Goal: Task Accomplishment & Management: Complete application form

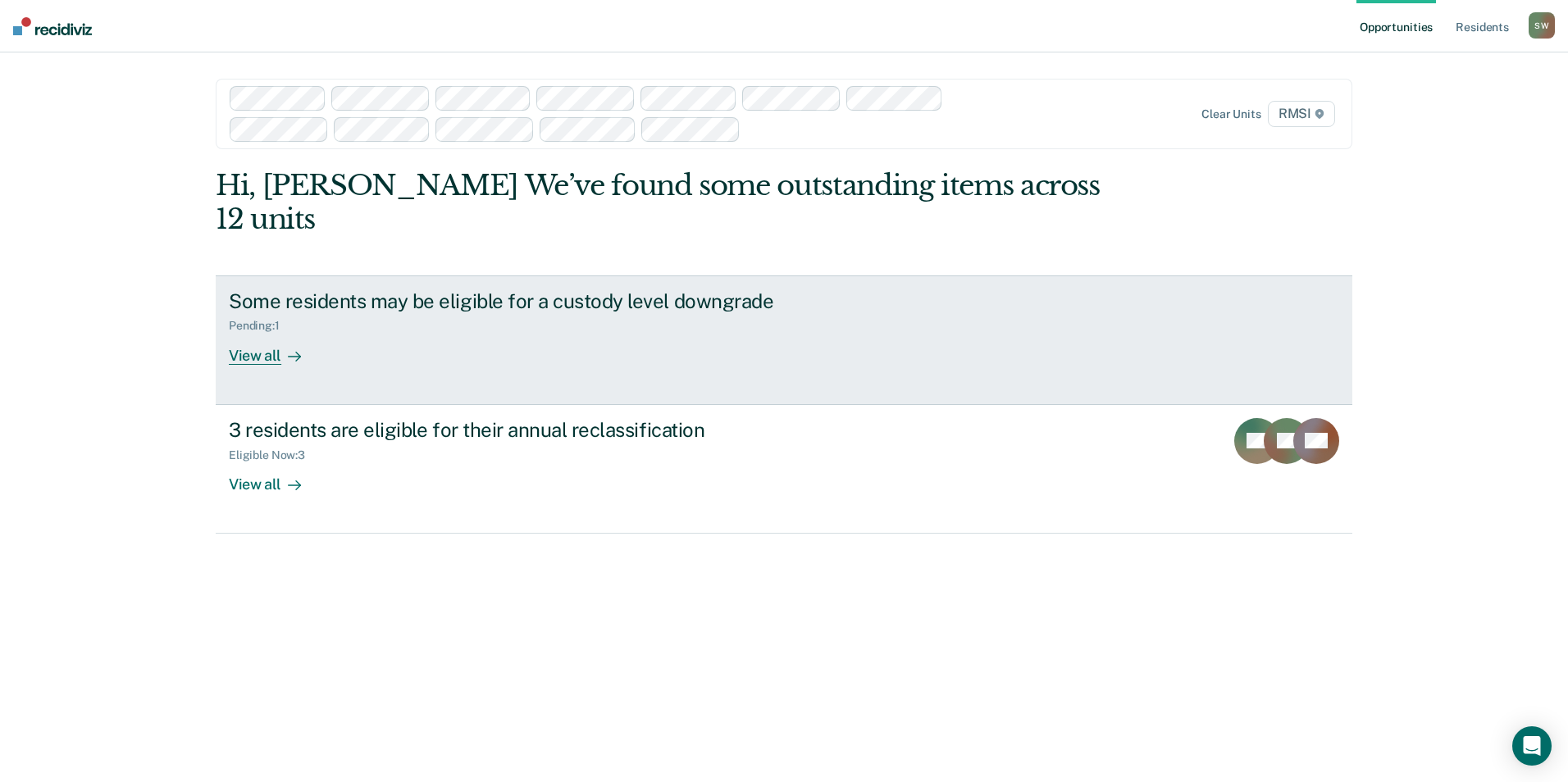
click at [277, 333] on div "View all" at bounding box center [275, 349] width 92 height 32
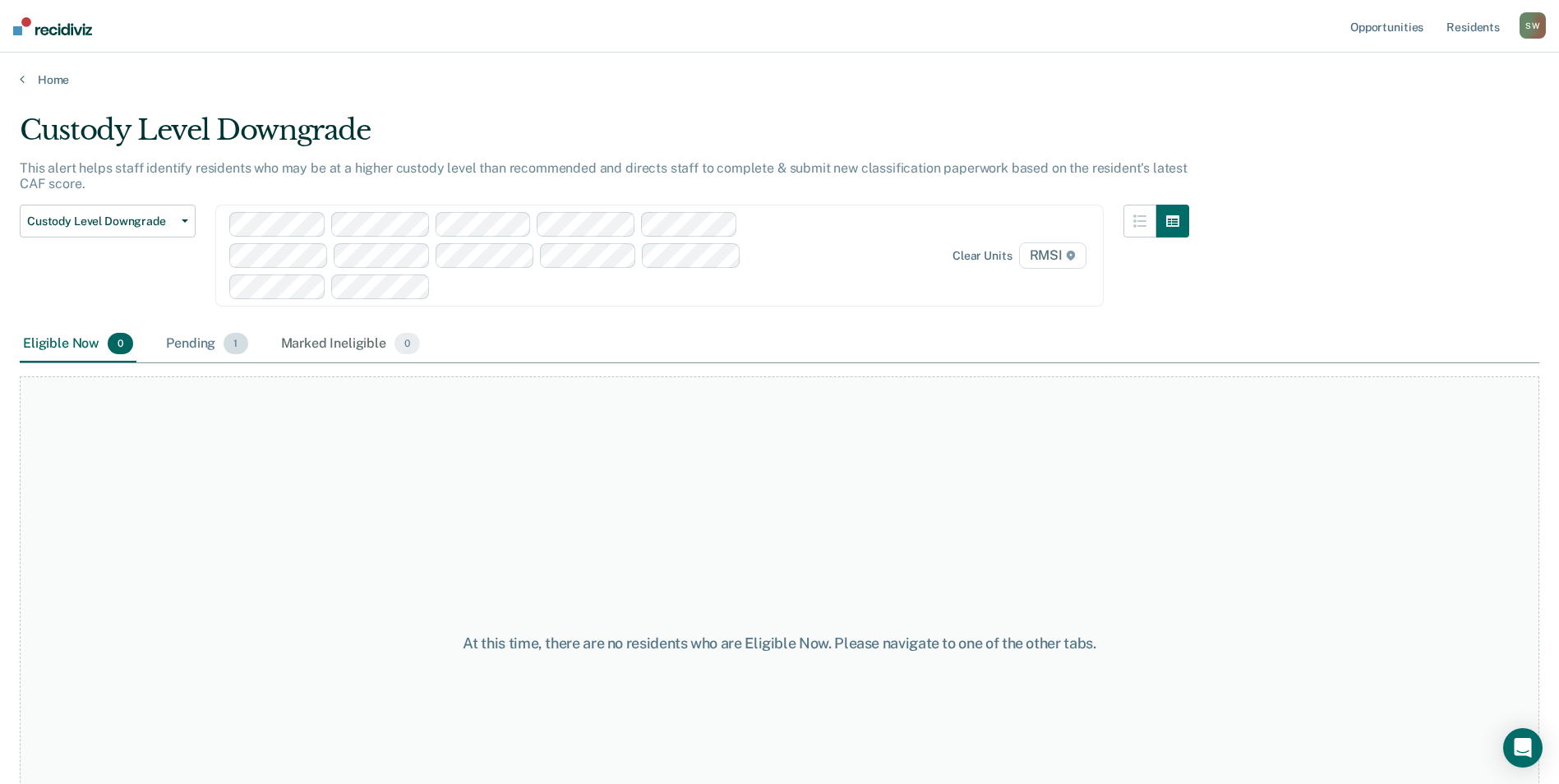
click at [182, 338] on div "Pending 1" at bounding box center [207, 345] width 88 height 37
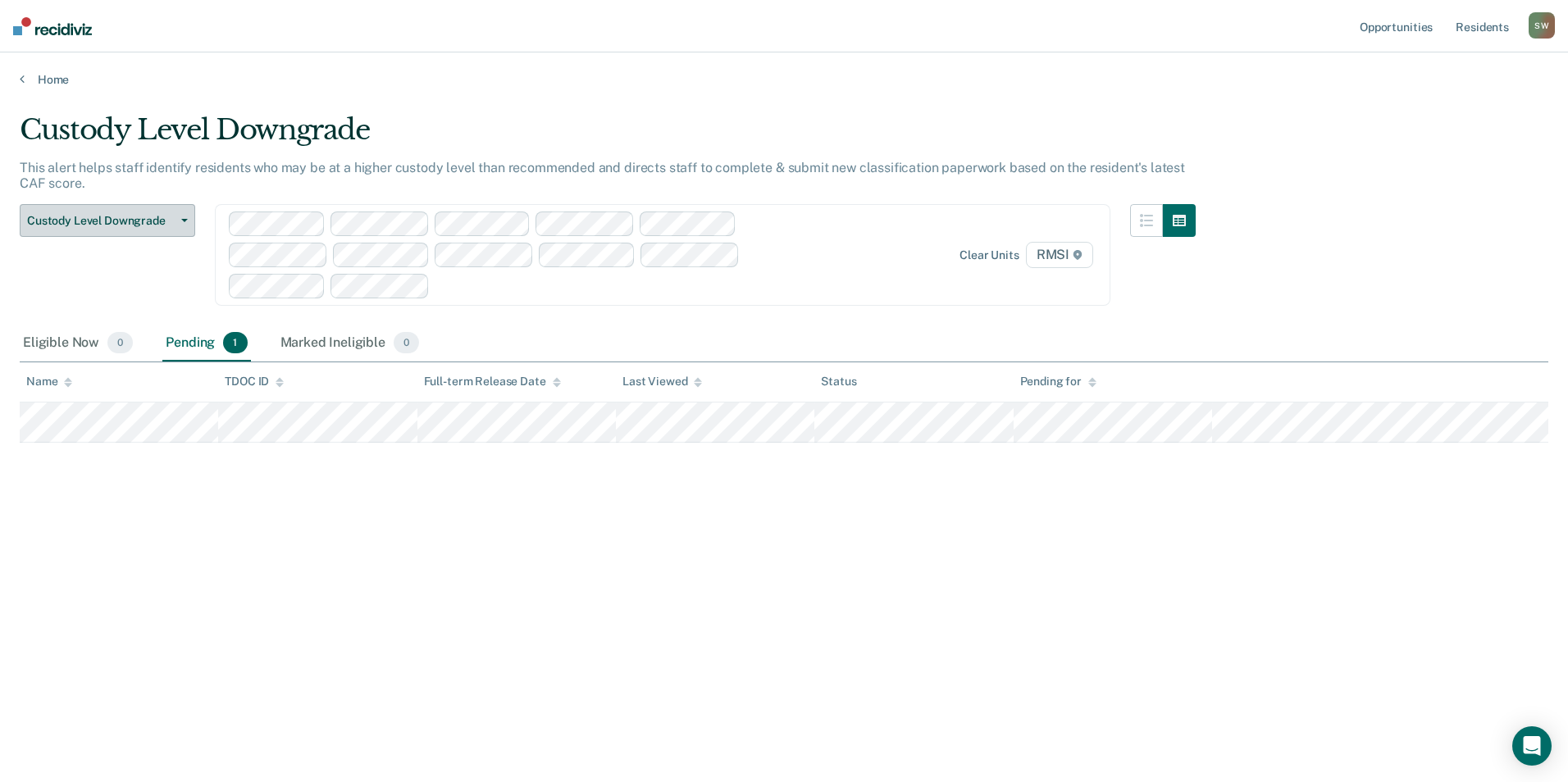
click at [186, 214] on button "Custody Level Downgrade" at bounding box center [108, 221] width 175 height 33
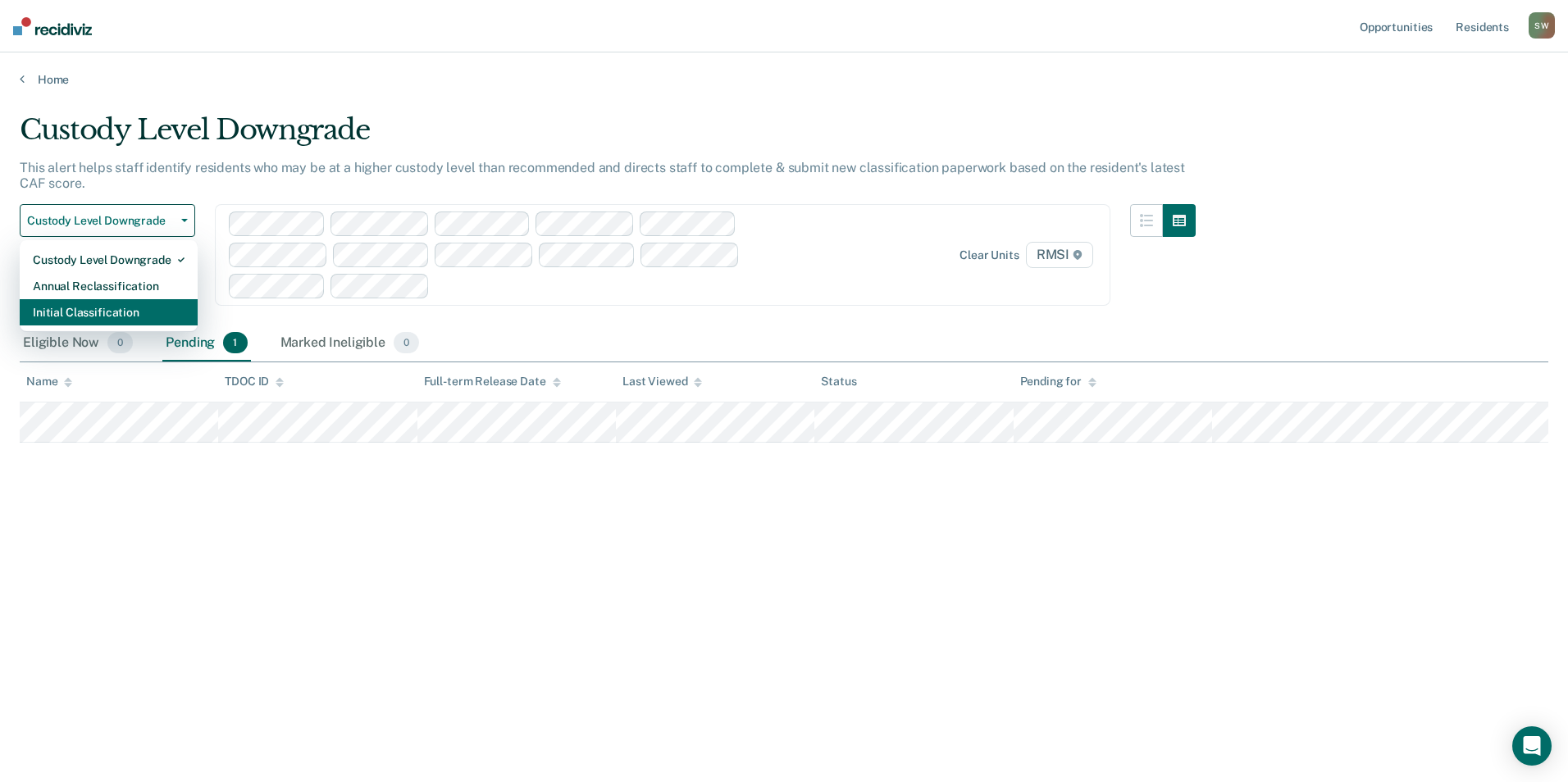
click at [142, 318] on div "Initial Classification" at bounding box center [109, 312] width 152 height 26
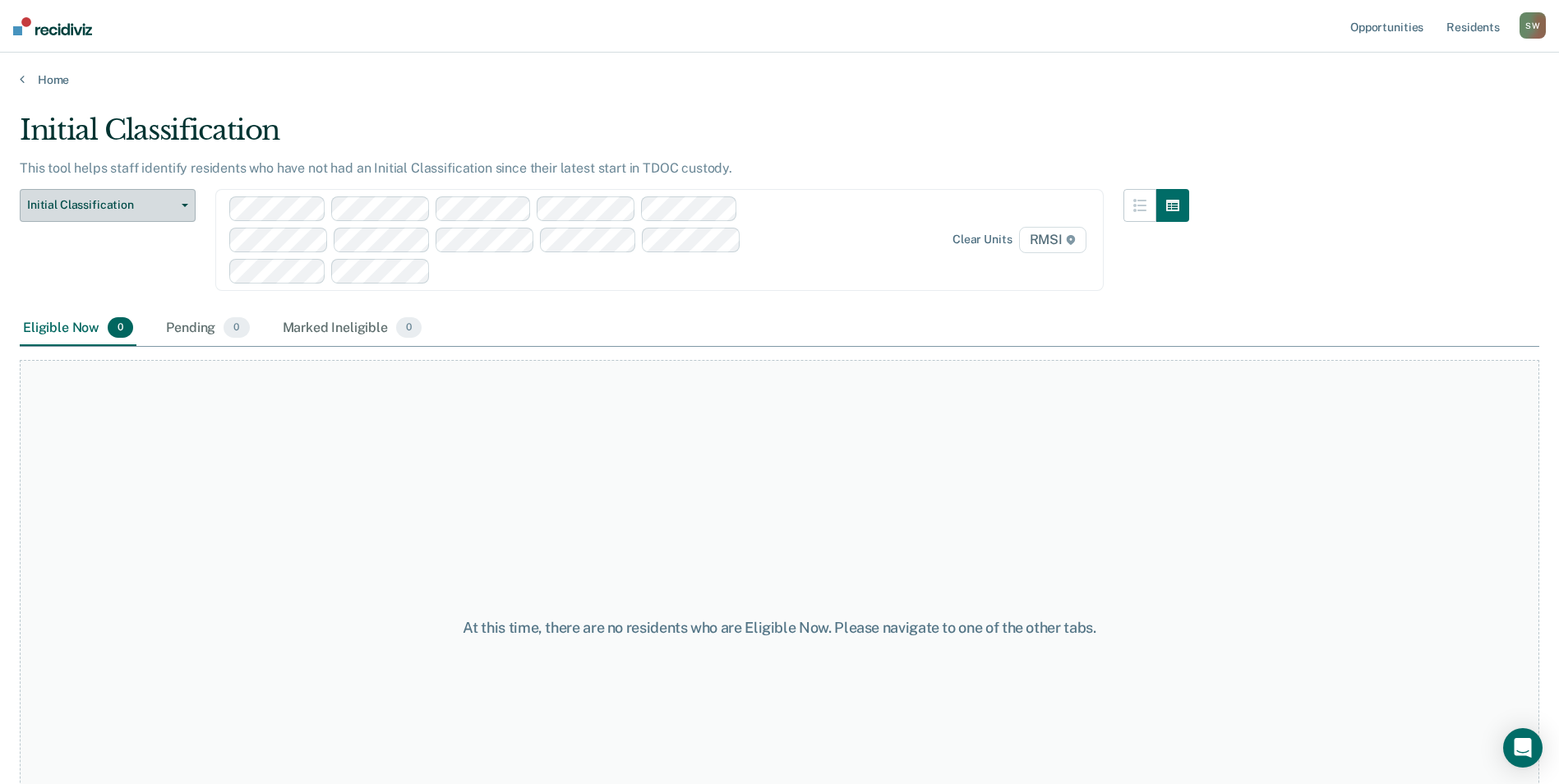
click at [175, 200] on button "Initial Classification" at bounding box center [108, 206] width 176 height 33
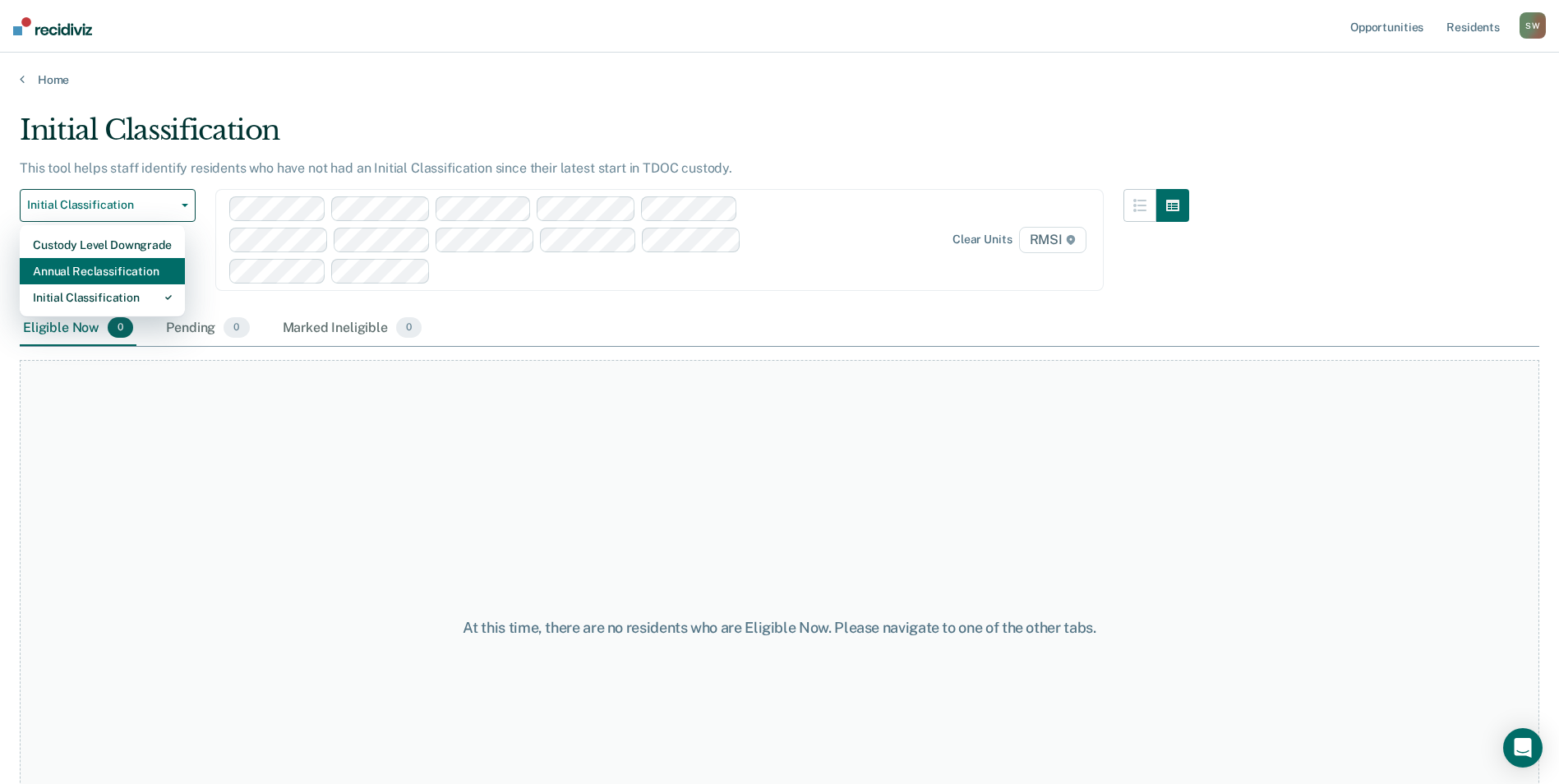
click at [136, 270] on div "Annual Reclassification" at bounding box center [102, 271] width 139 height 27
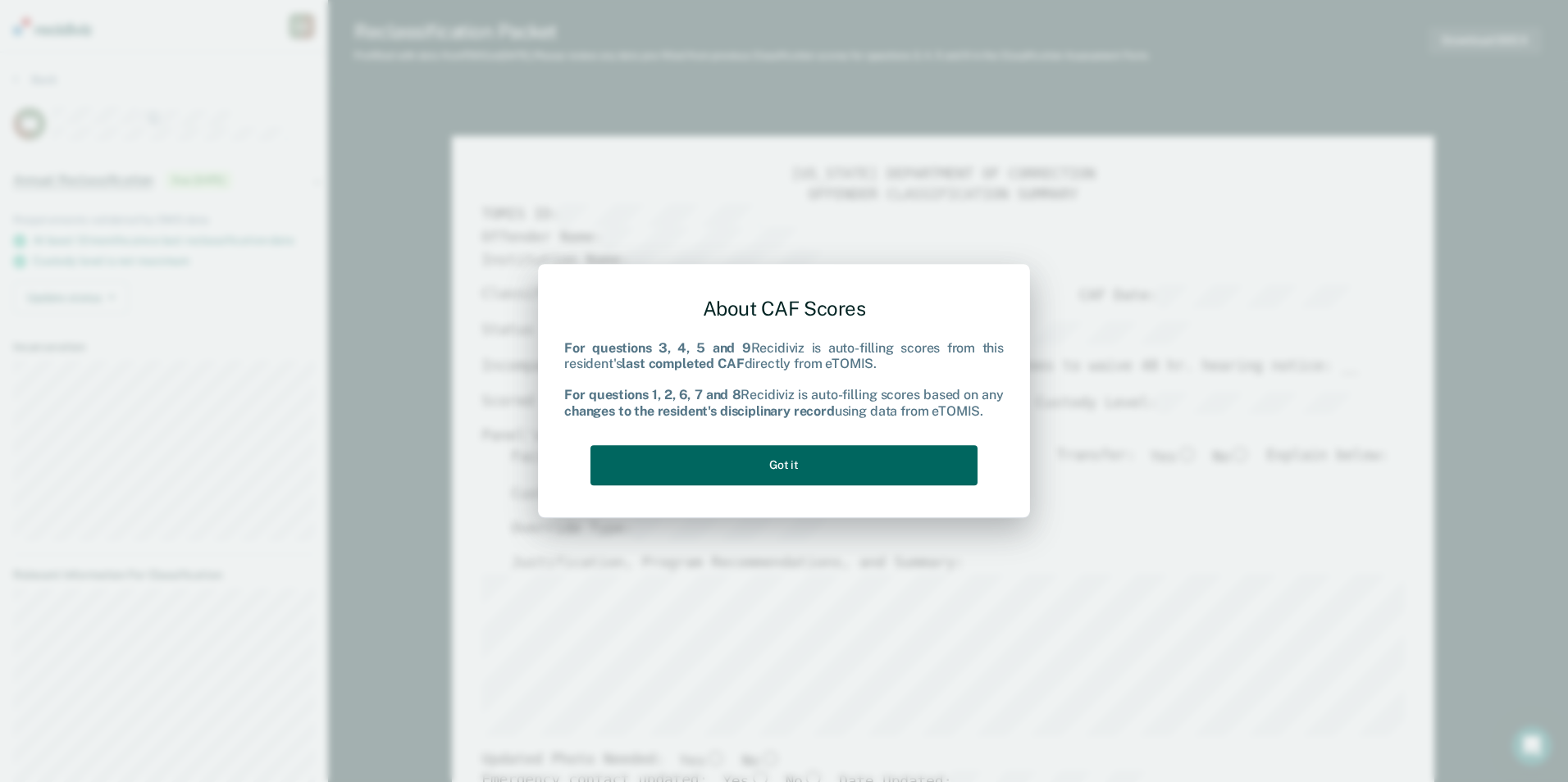
click at [747, 456] on button "Got it" at bounding box center [784, 465] width 387 height 40
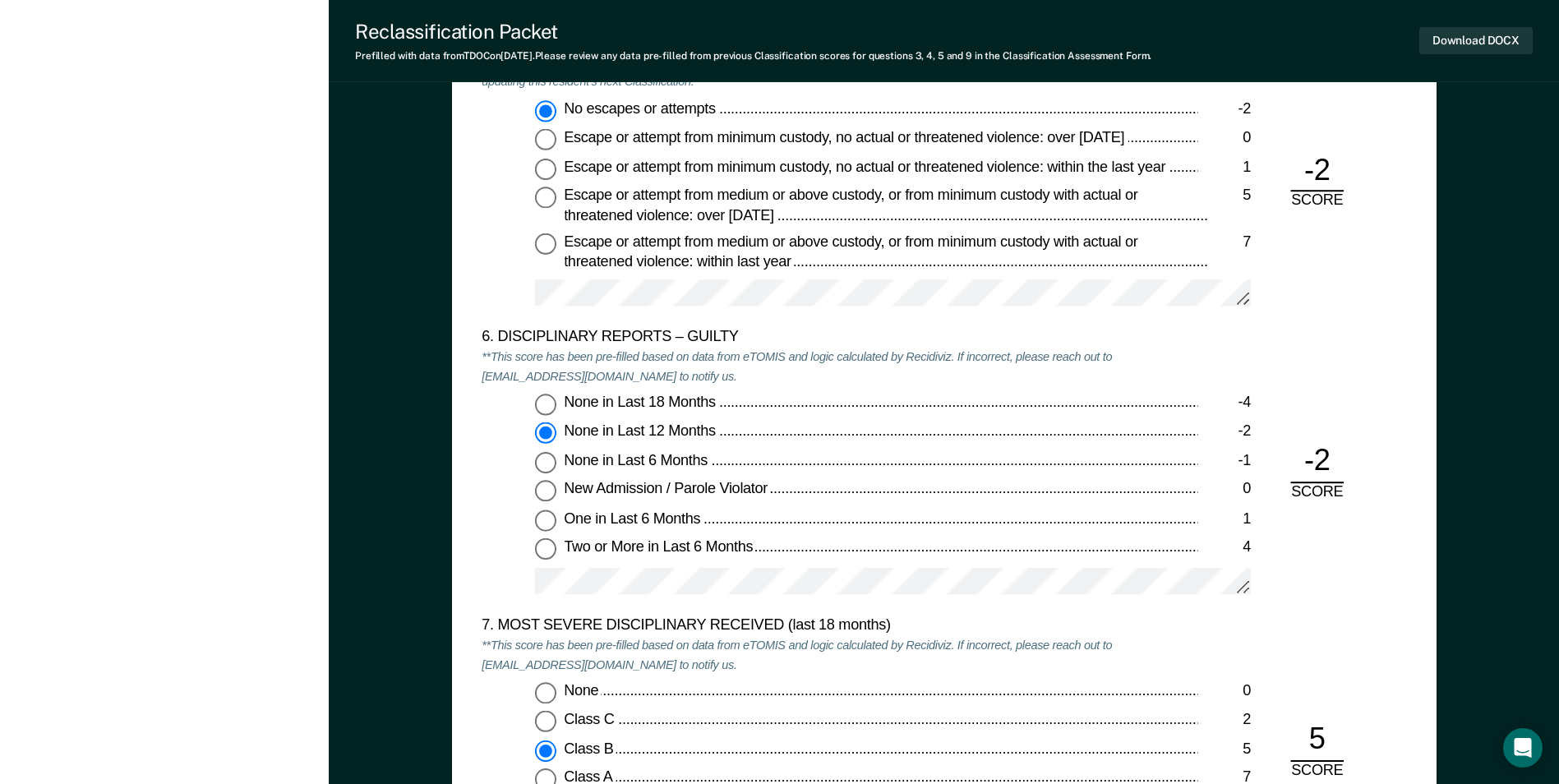
scroll to position [2795, 0]
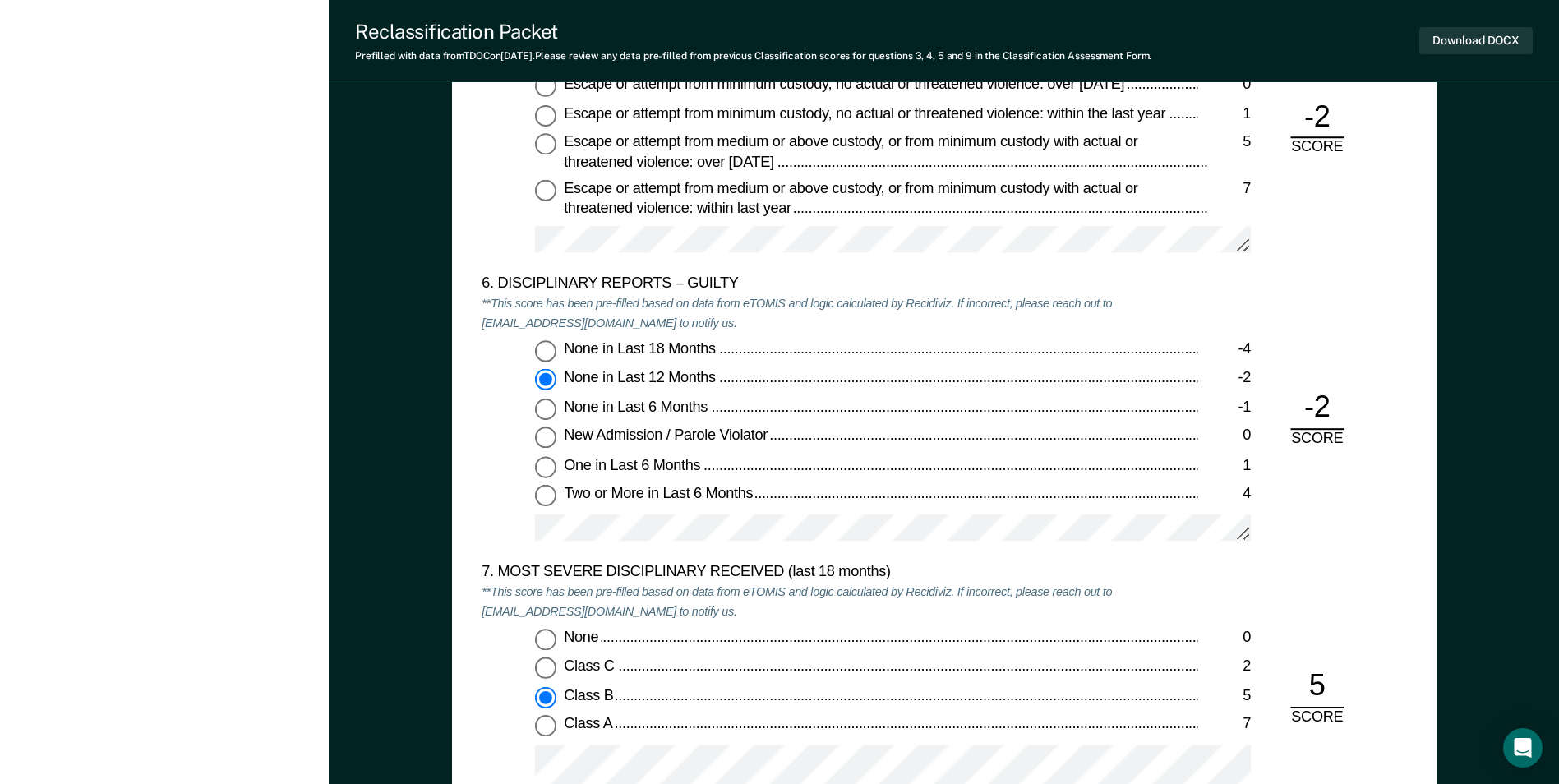
click at [549, 467] on input "One in Last 6 Months 1" at bounding box center [545, 467] width 21 height 21
type textarea "x"
radio input "false"
radio input "true"
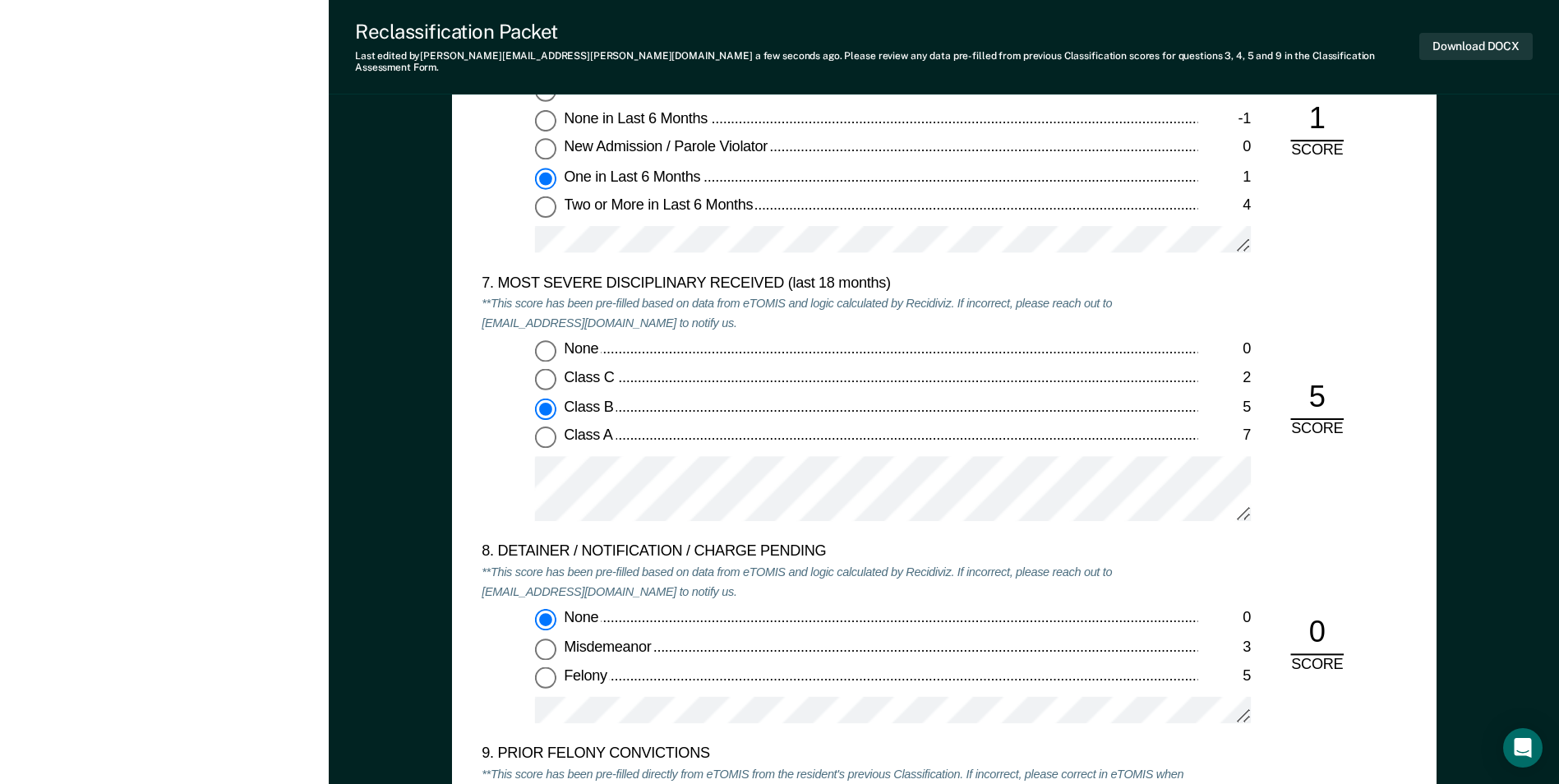
scroll to position [3206, 0]
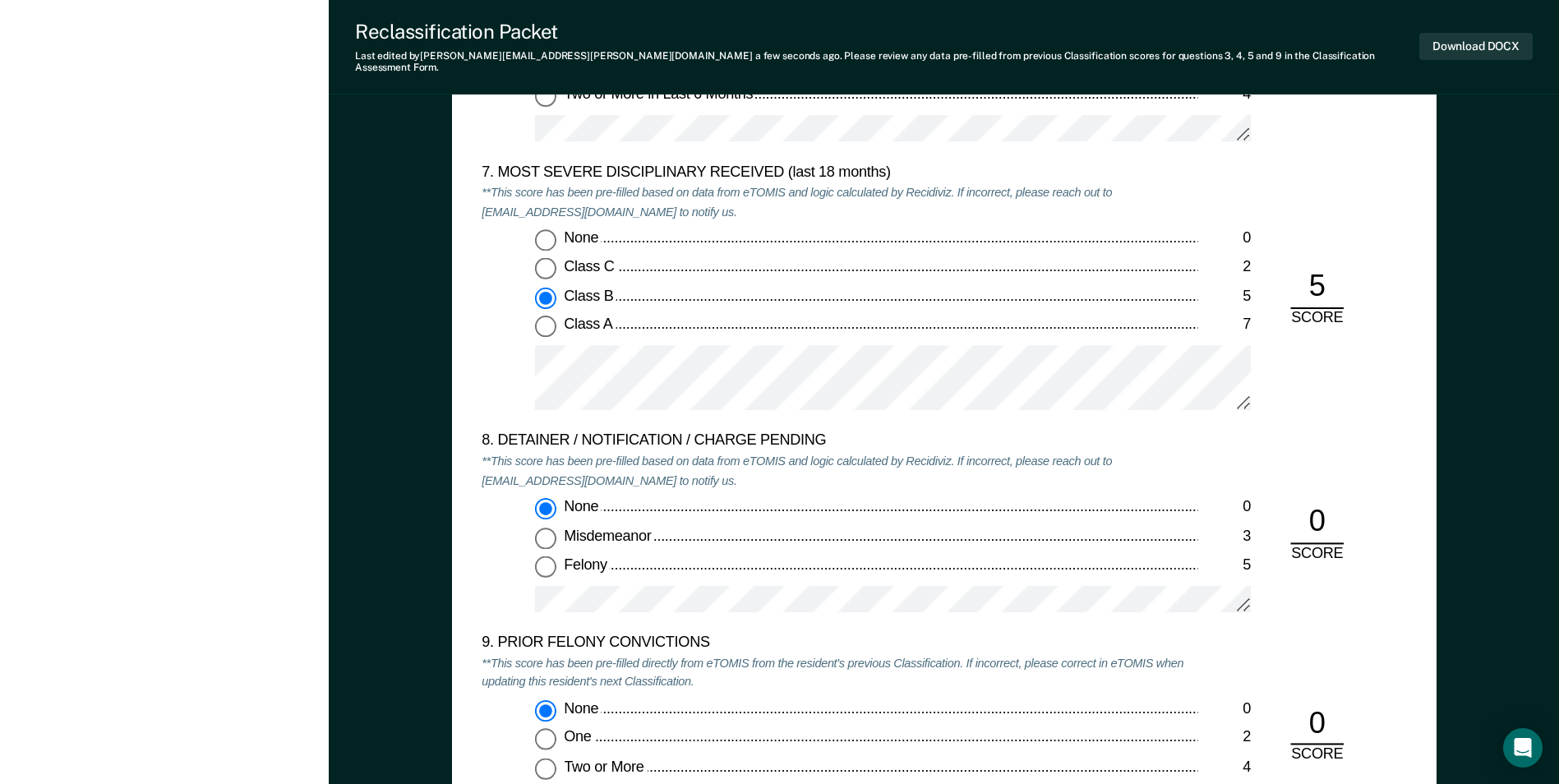
click at [544, 317] on input "Class A 7" at bounding box center [545, 327] width 21 height 21
type textarea "x"
radio input "false"
radio input "true"
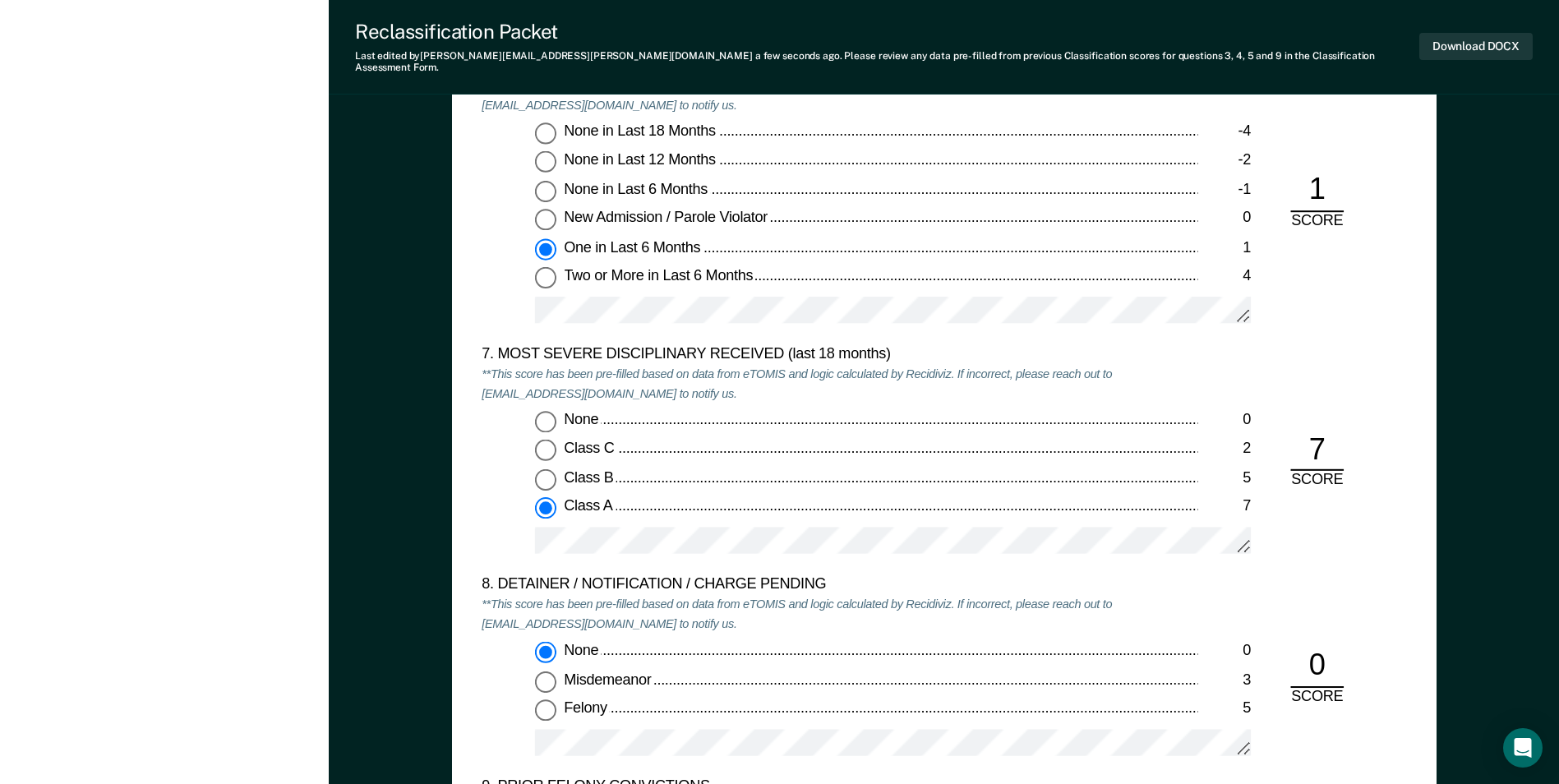
scroll to position [3041, 0]
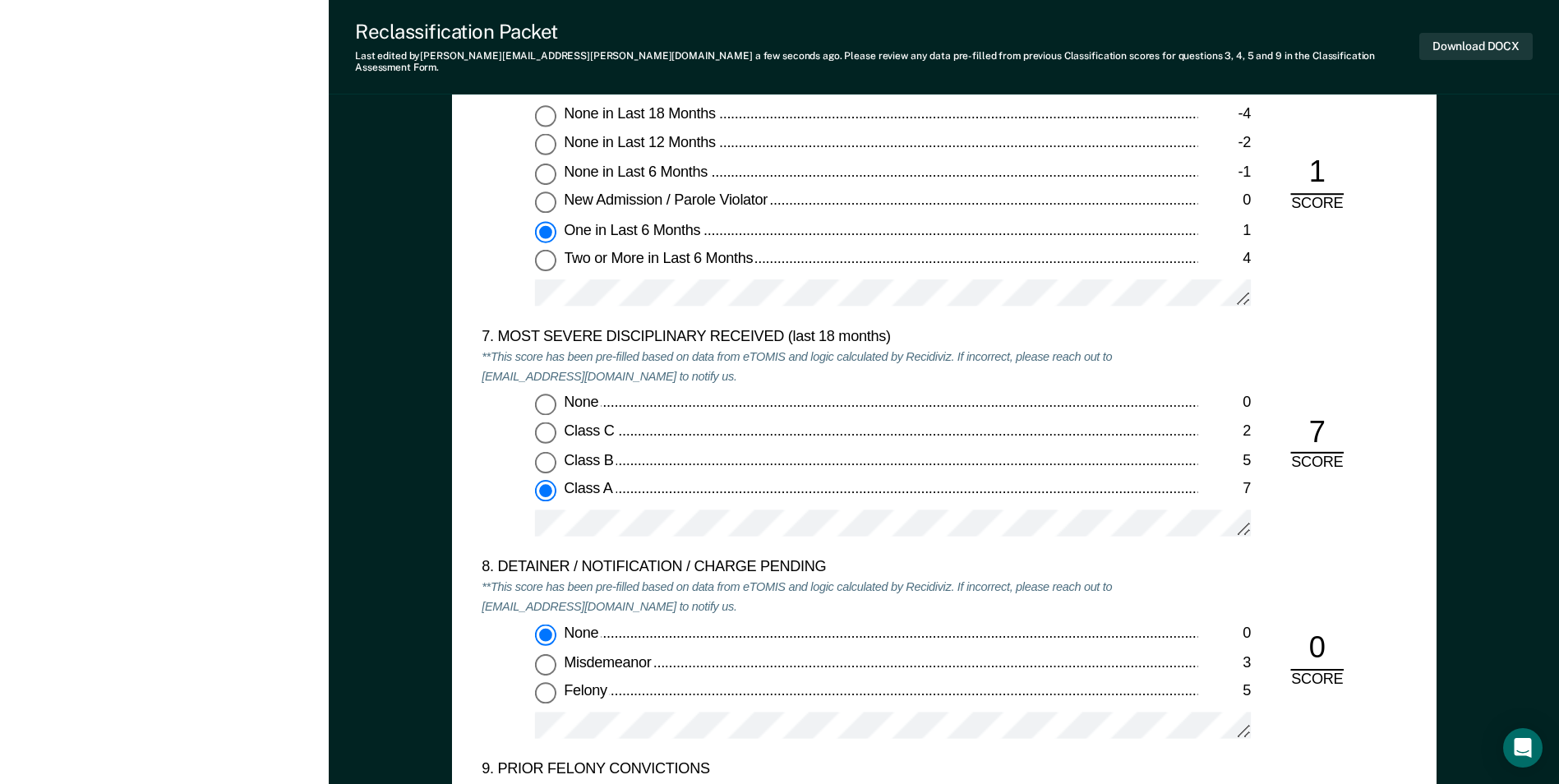
click at [1134, 559] on div "8. DETAINER / NOTIFICATION / CHARGE PENDING" at bounding box center [840, 569] width 716 height 20
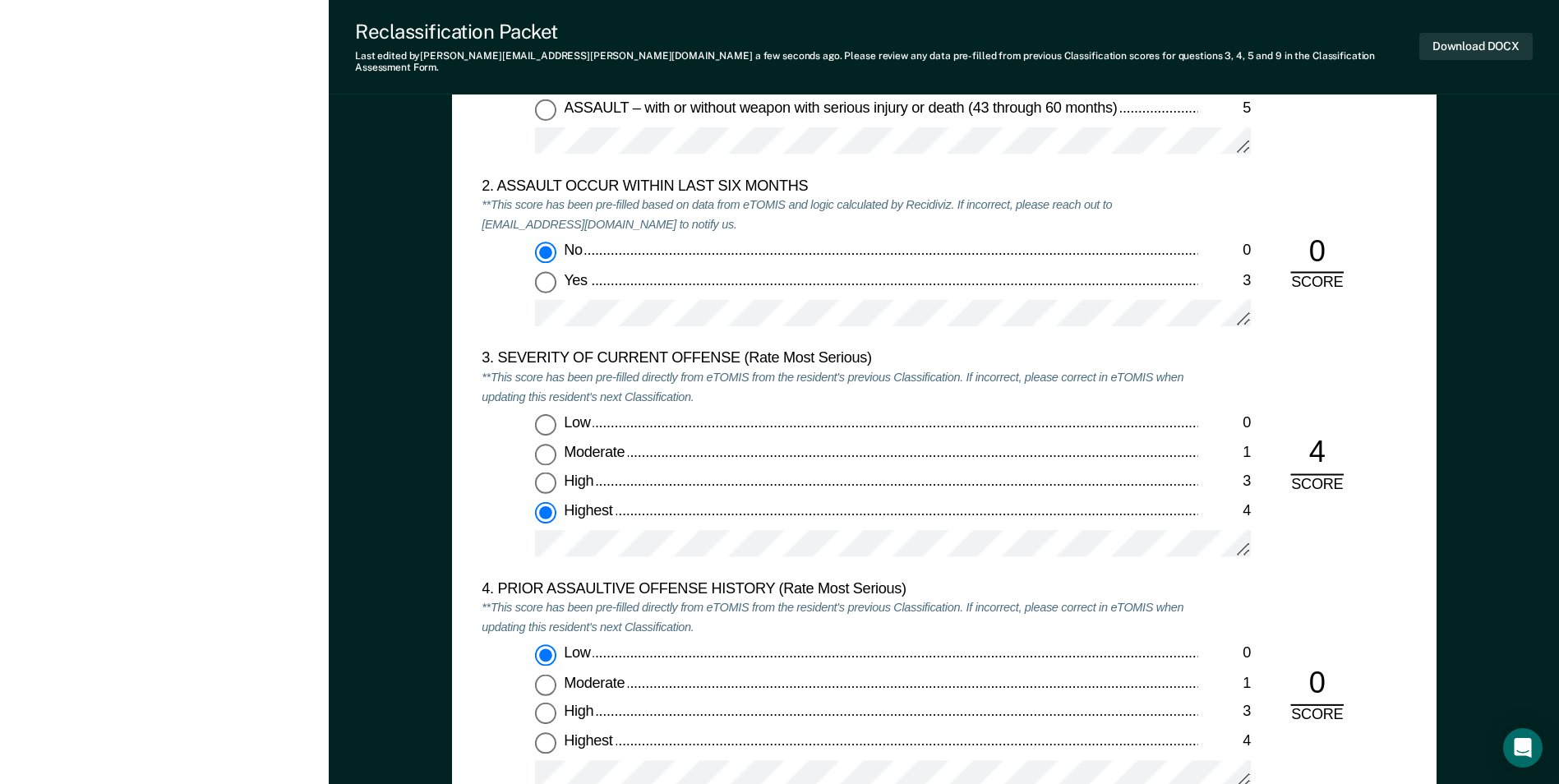
scroll to position [1809, 0]
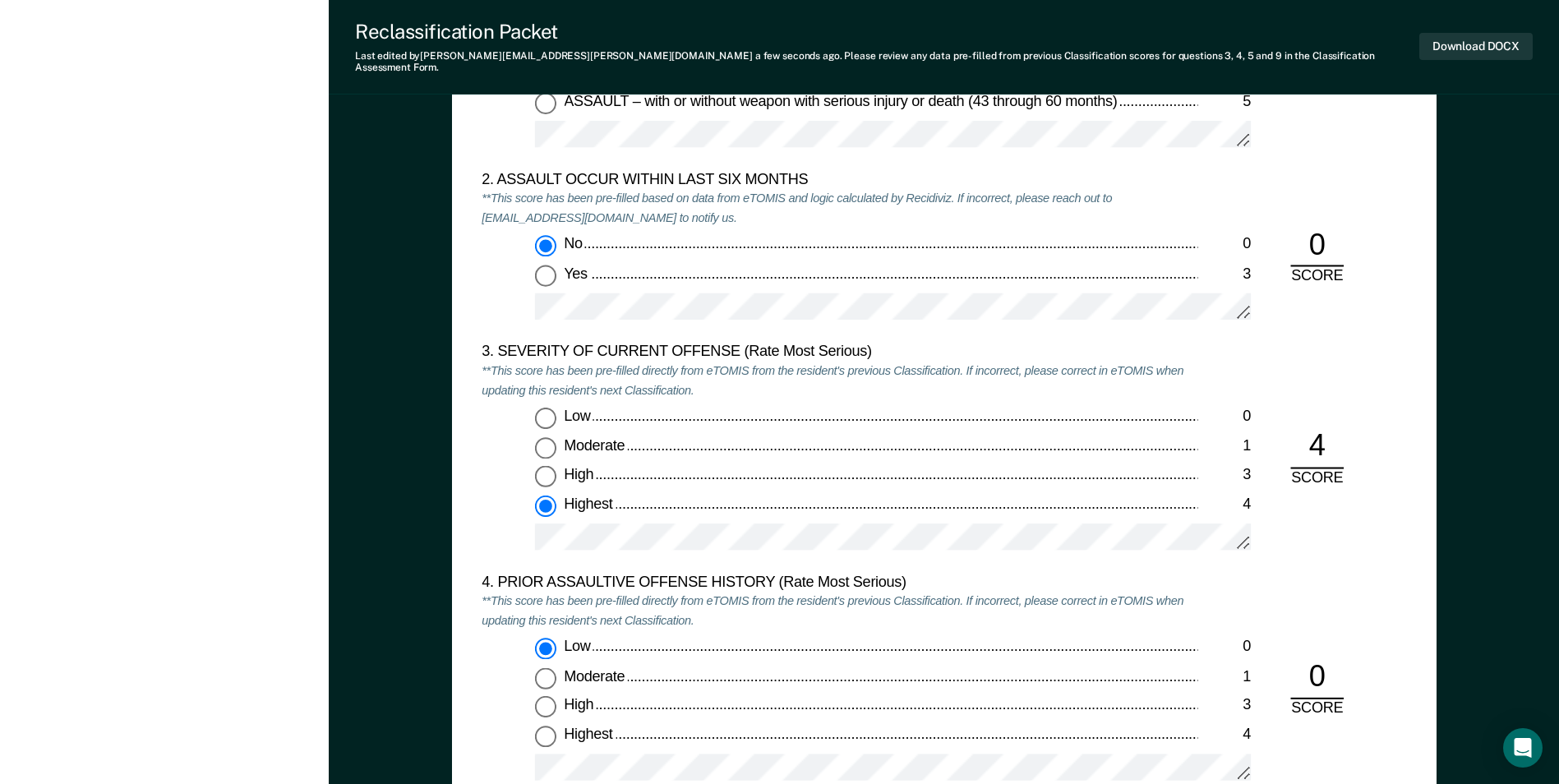
click at [1306, 522] on div "3. SEVERITY OF CURRENT OFFENSE (Rate Most Serious) **This score has been pre-fi…" at bounding box center [944, 457] width 925 height 231
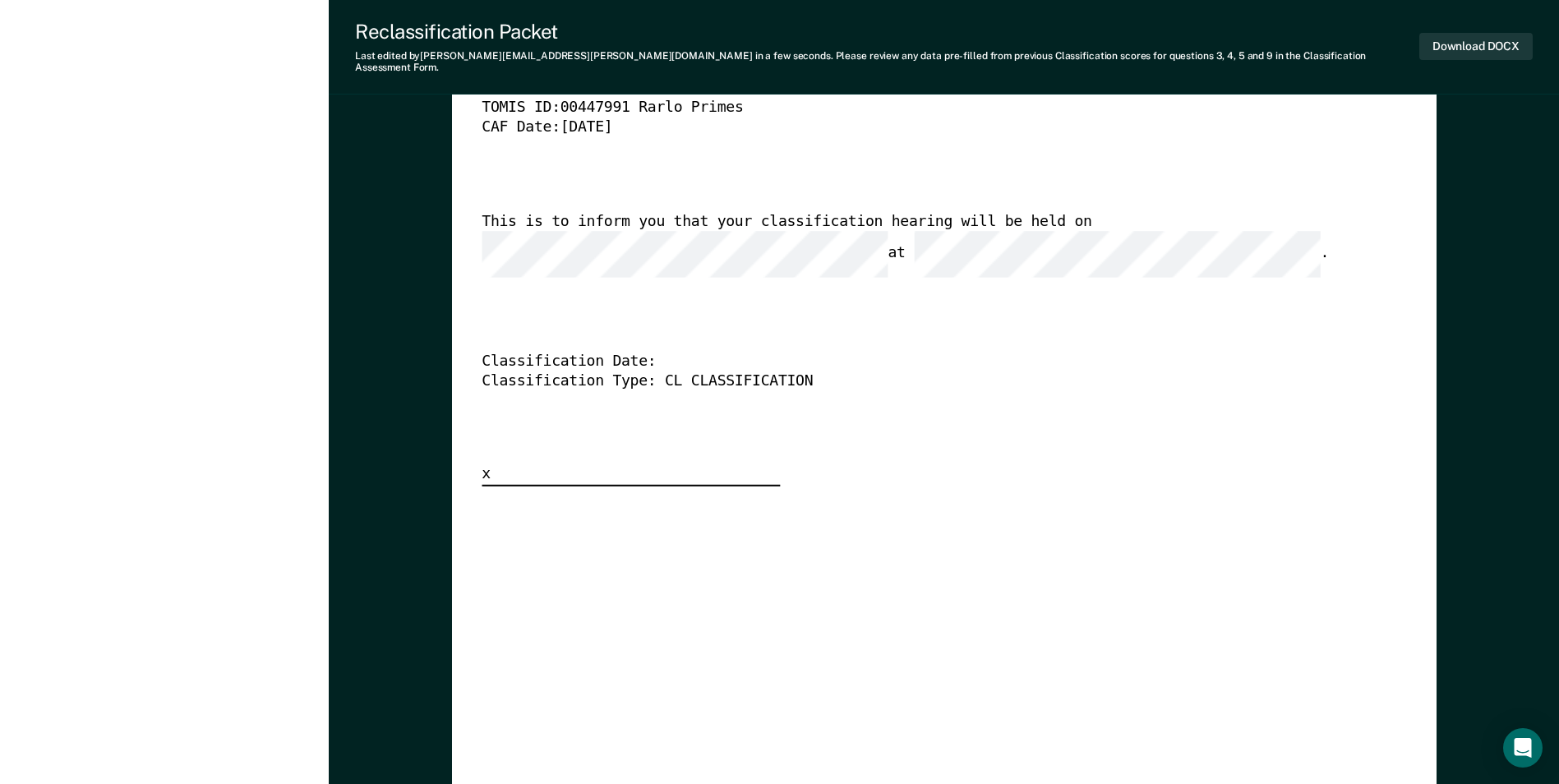
scroll to position [3946, 0]
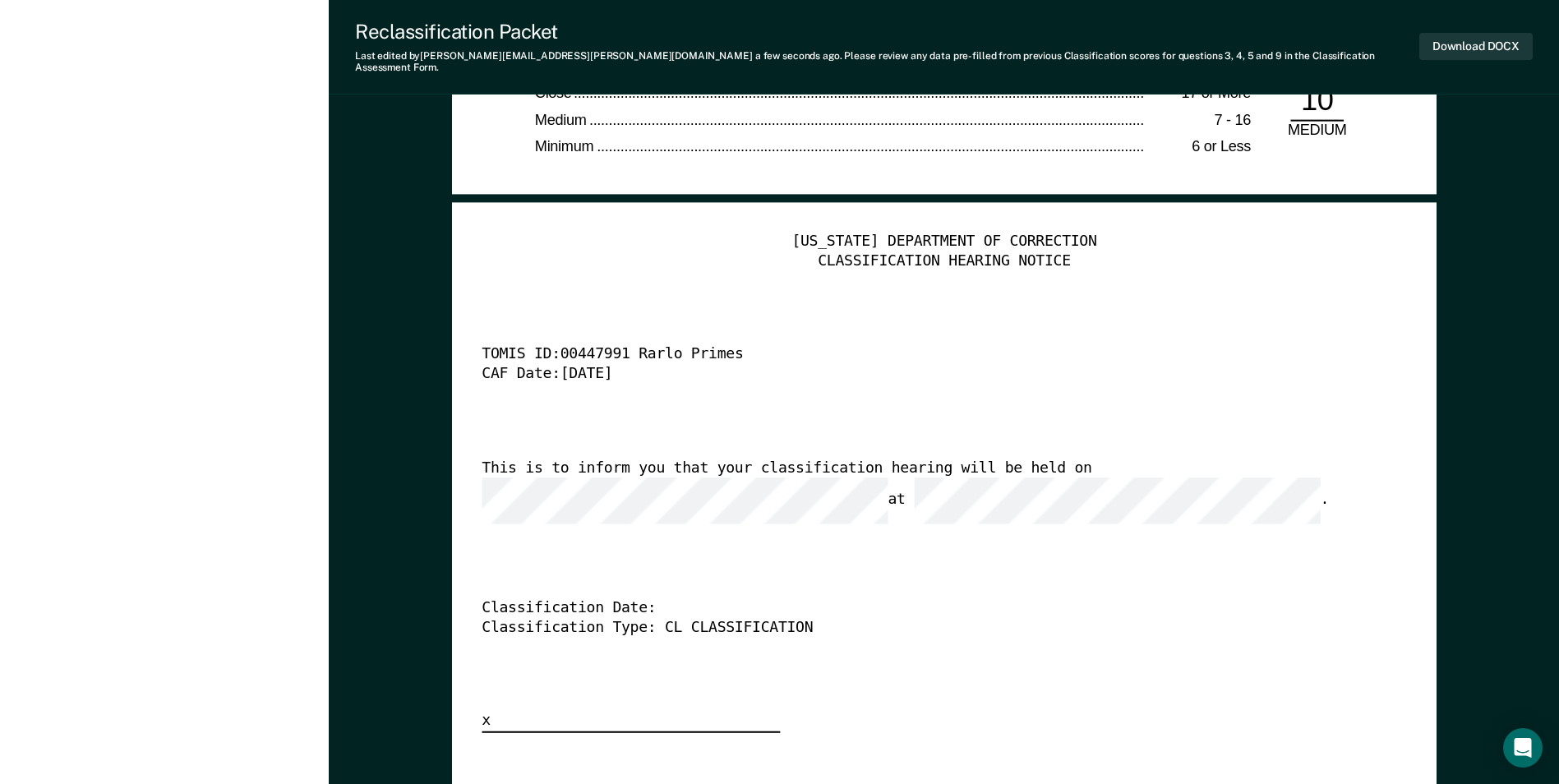
click at [1049, 599] on div "Classification Date:" at bounding box center [921, 609] width 878 height 20
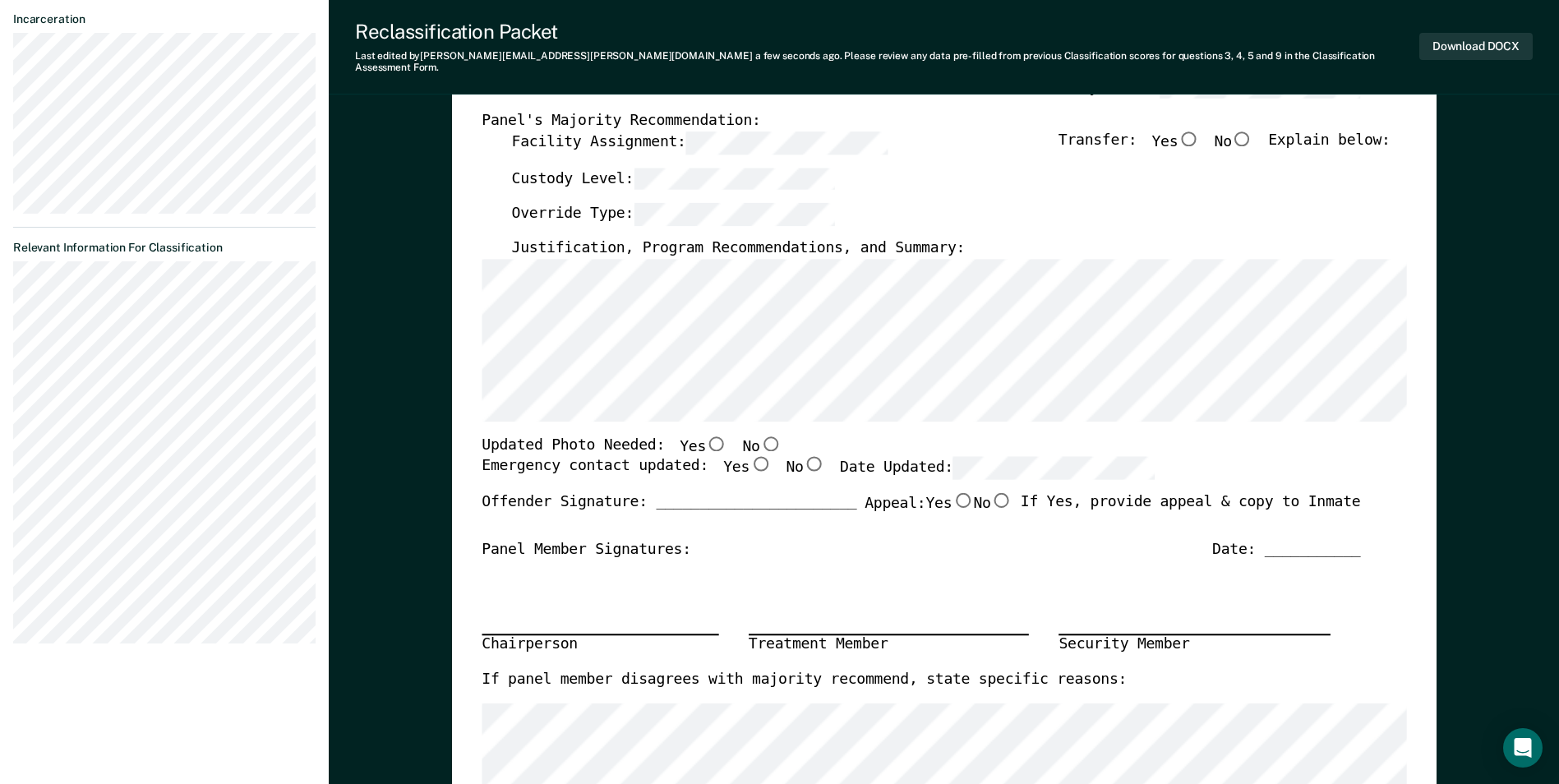
scroll to position [0, 0]
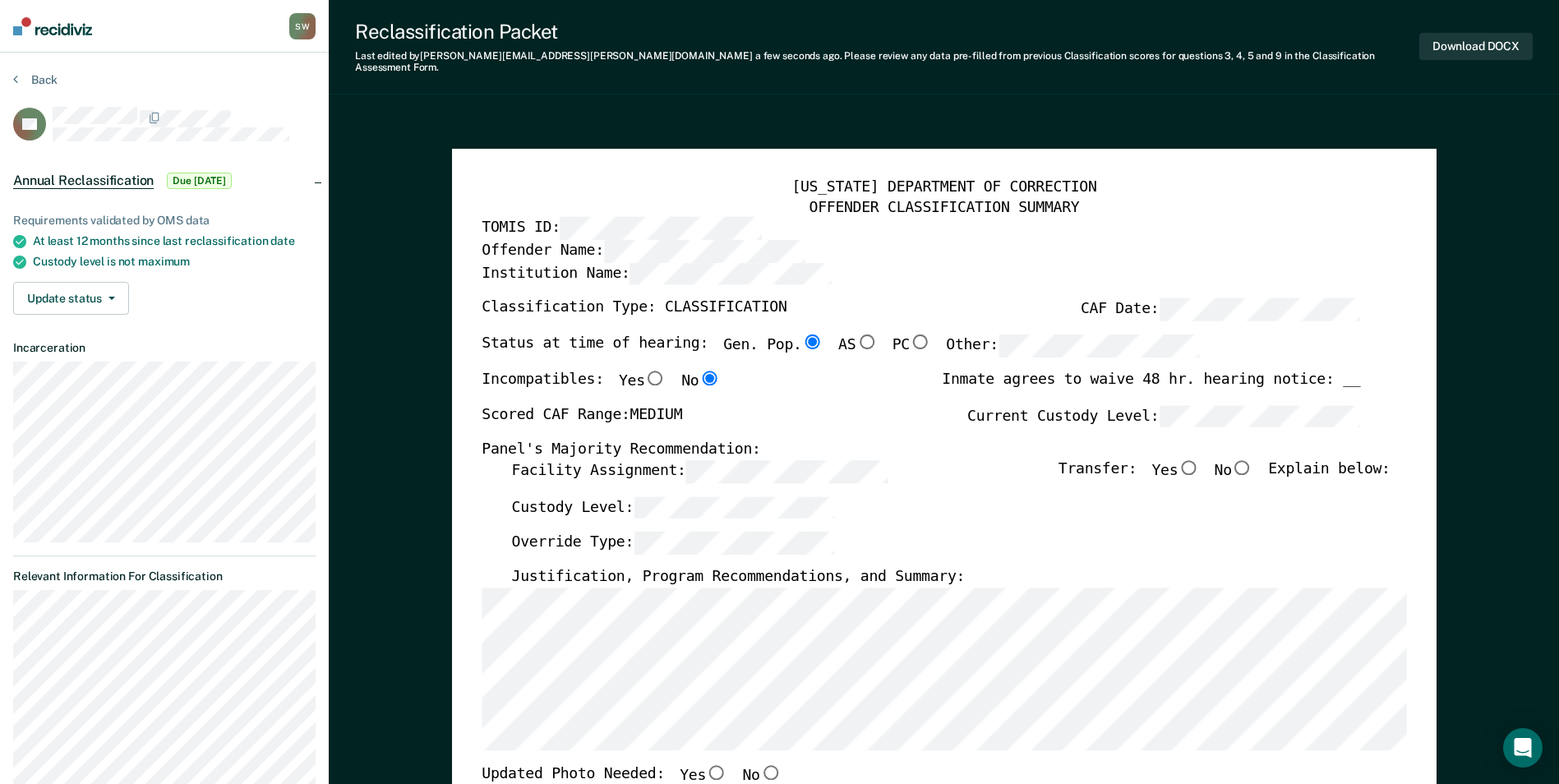
type textarea "x"
radio input "false"
click at [892, 405] on div "Scored CAF Range: MEDIUM Current Custody Level:" at bounding box center [921, 423] width 878 height 37
click at [1253, 459] on input "No" at bounding box center [1242, 467] width 21 height 15
type textarea "x"
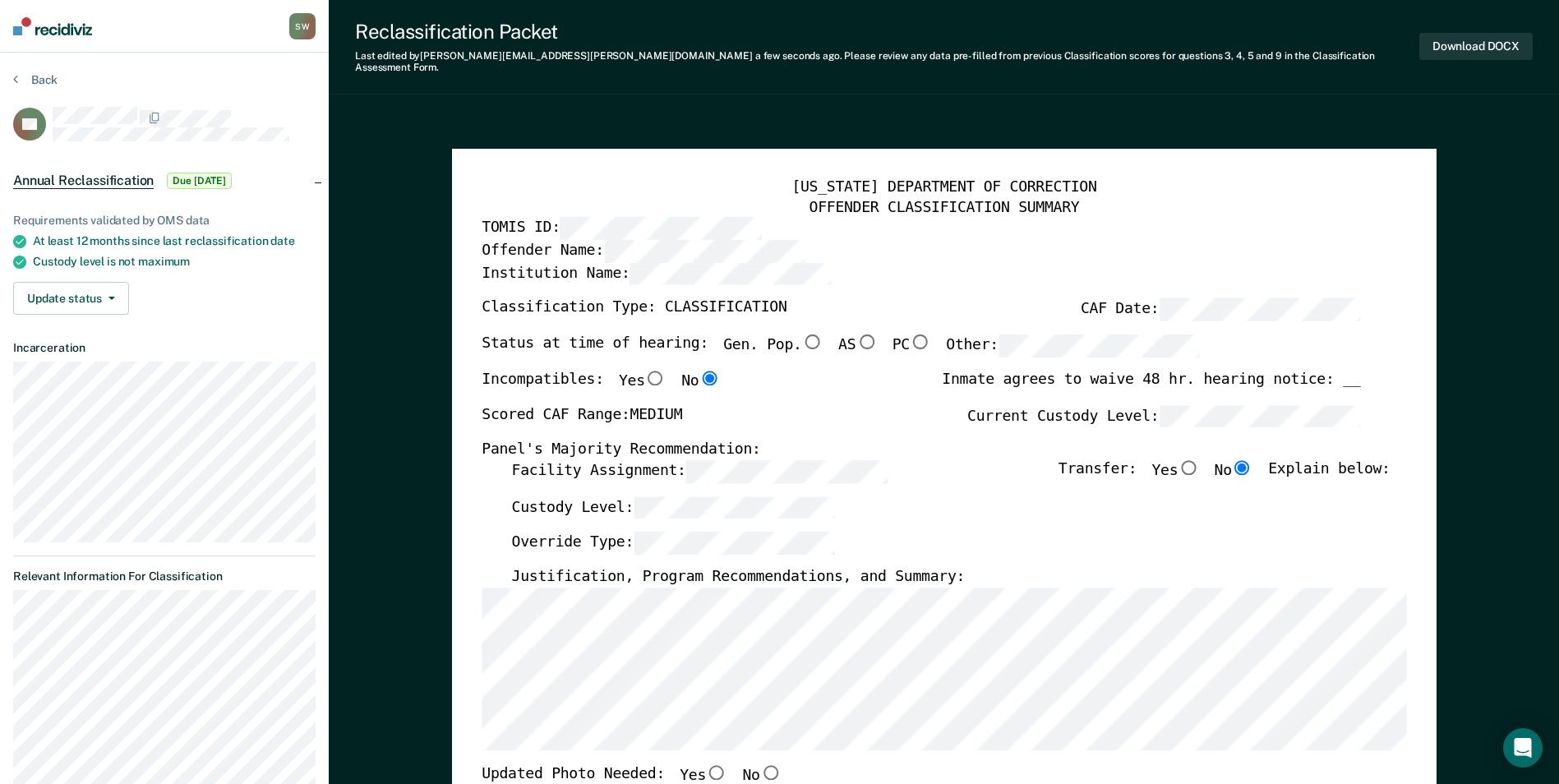
radio input "true"
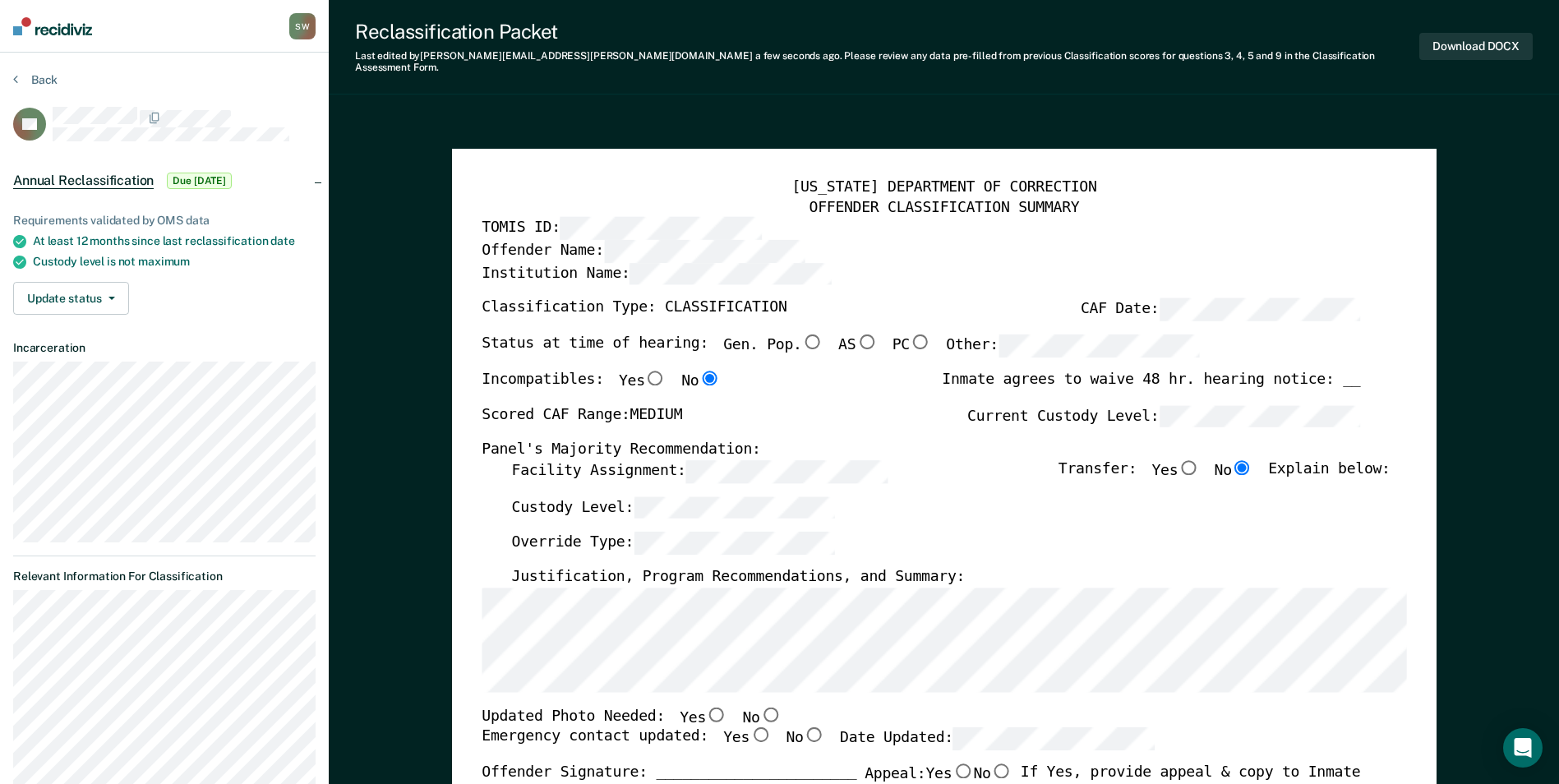
click at [759, 706] on input "No" at bounding box center [769, 714] width 21 height 15
type textarea "x"
radio input "true"
click at [749, 727] on input "Yes" at bounding box center [759, 735] width 21 height 15
type textarea "x"
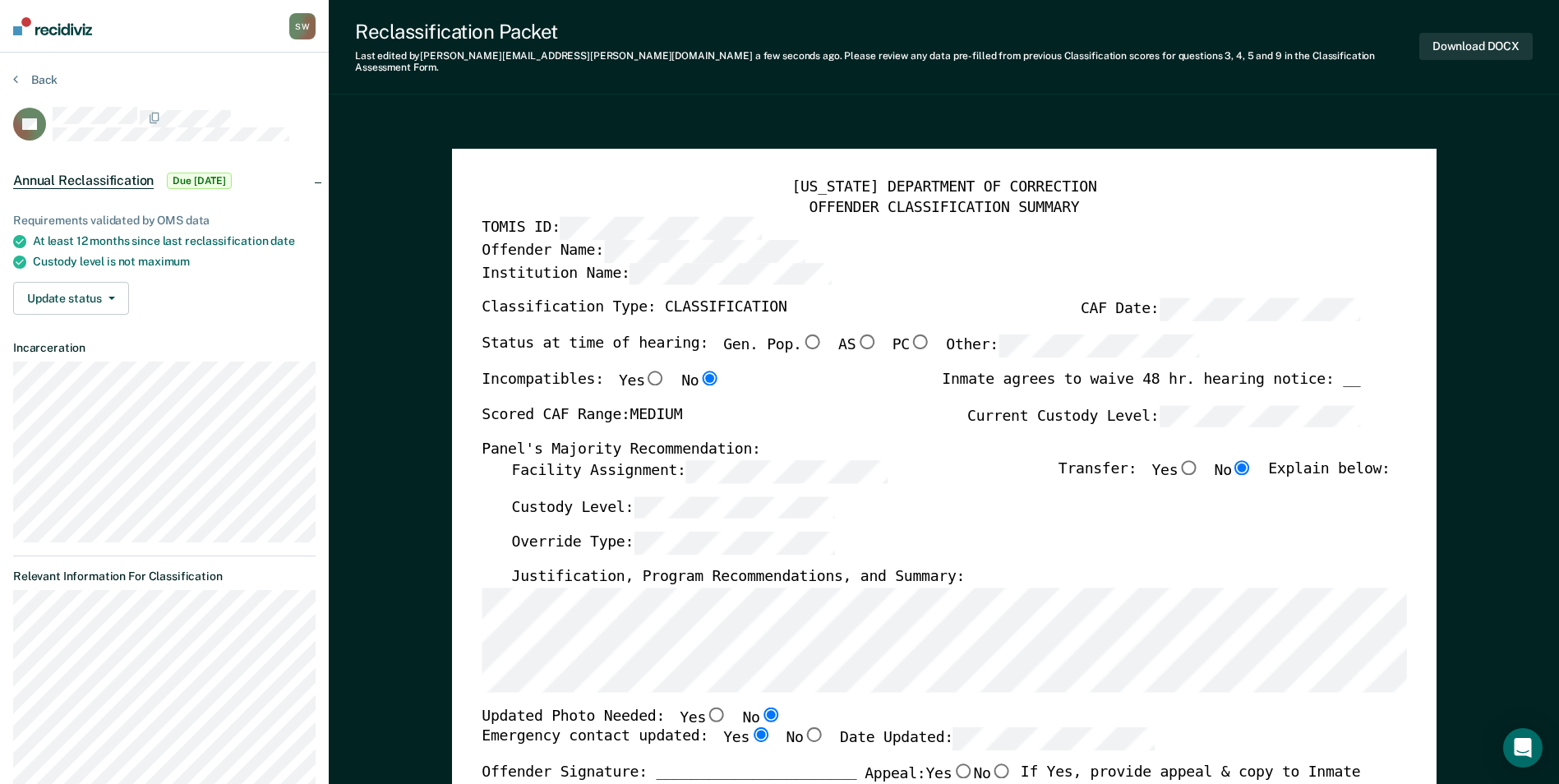
radio input "true"
click at [964, 499] on div "Custody Level:" at bounding box center [951, 514] width 878 height 37
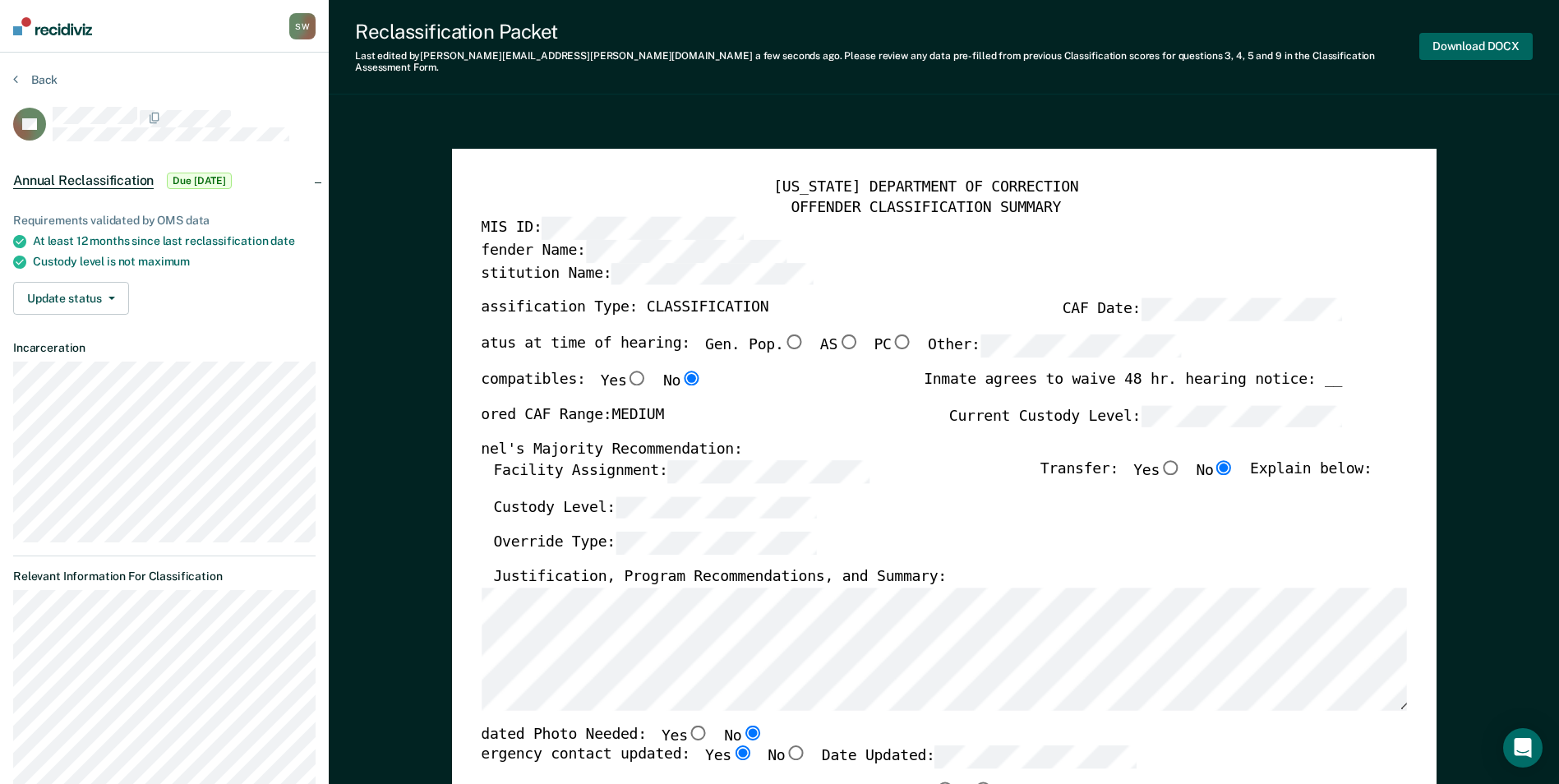
click at [1441, 39] on button "Download DOCX" at bounding box center [1477, 47] width 113 height 27
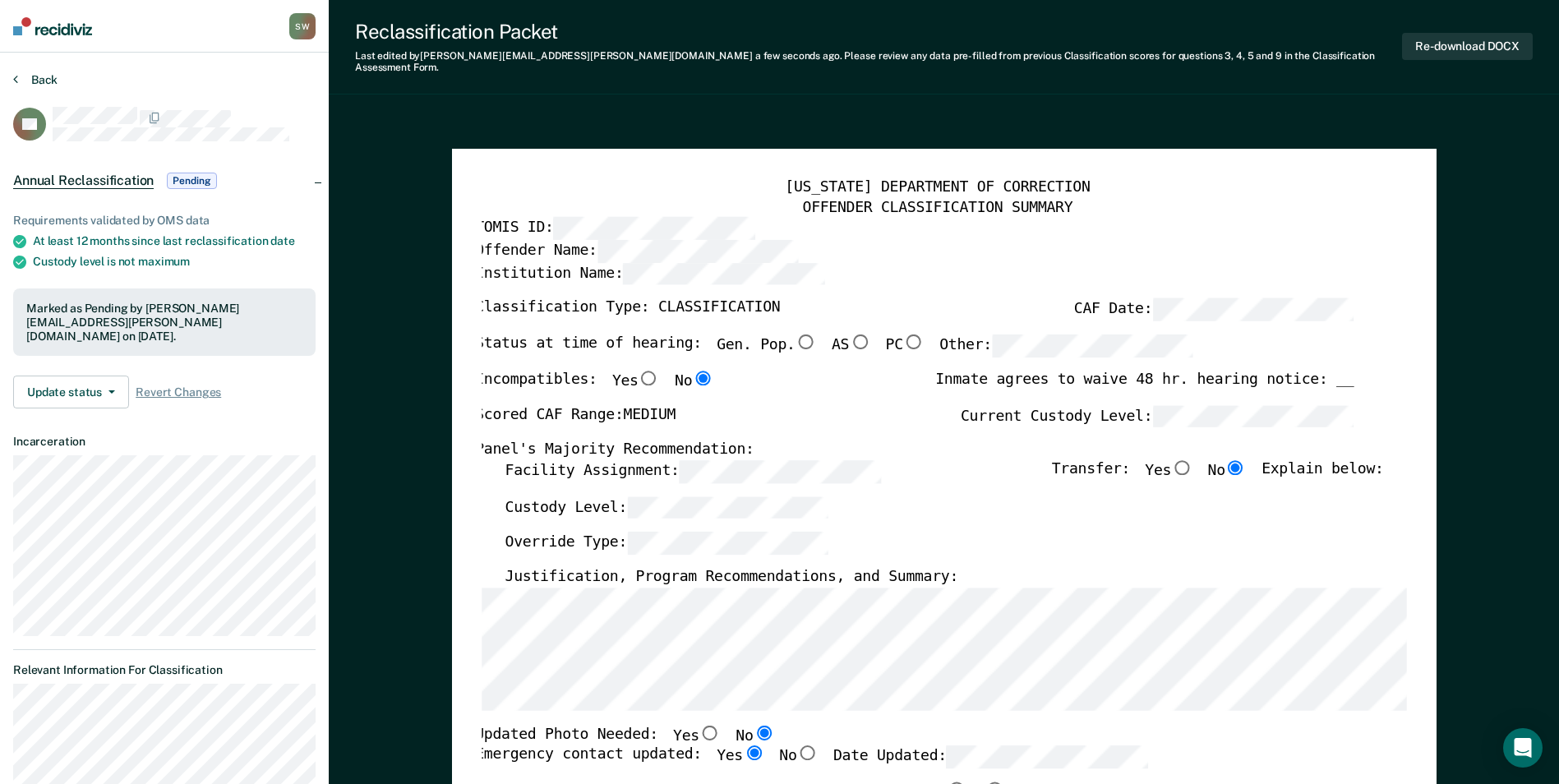
click at [38, 77] on button "Back" at bounding box center [35, 80] width 45 height 15
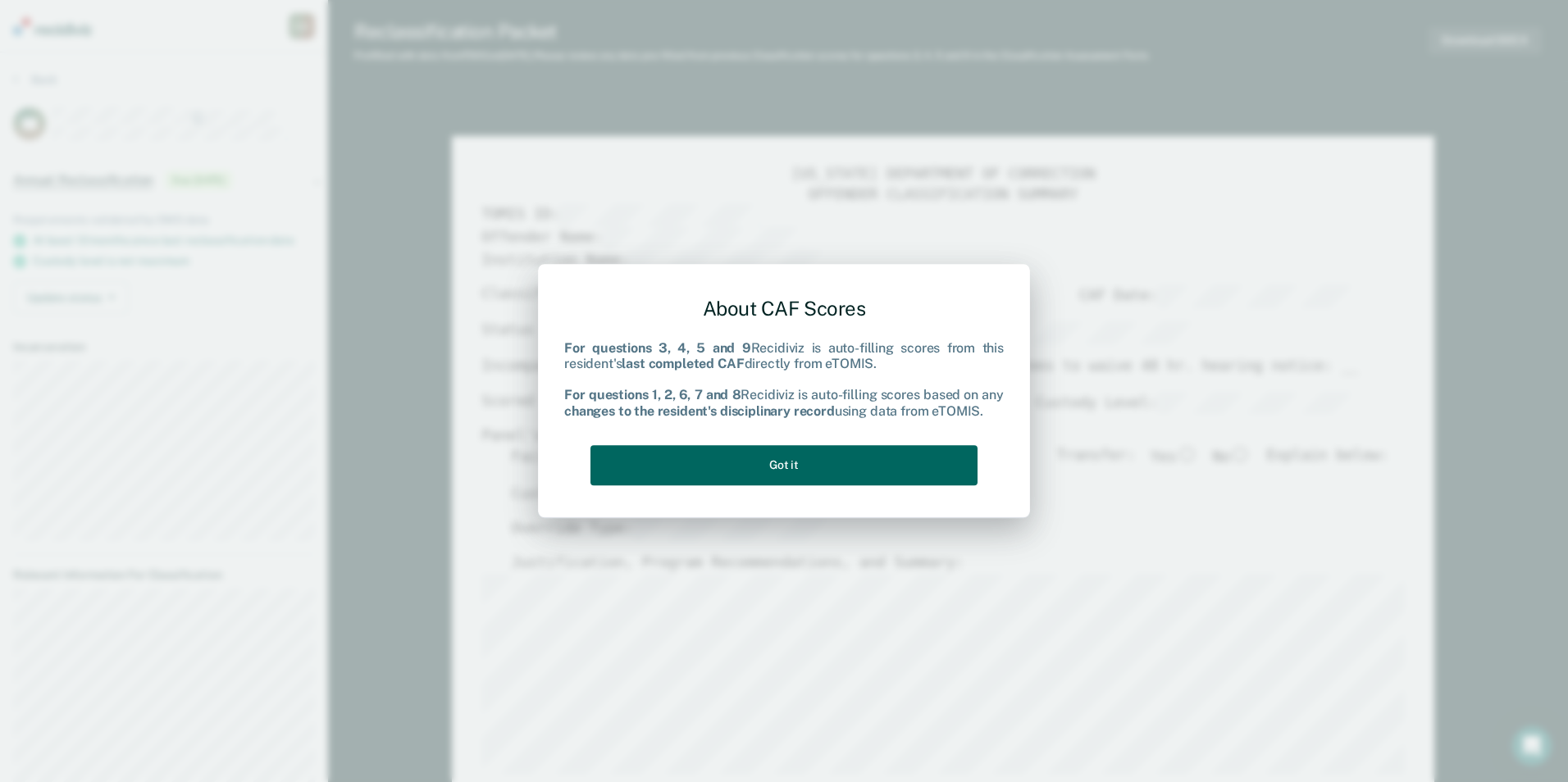
click at [724, 460] on button "Got it" at bounding box center [784, 465] width 387 height 40
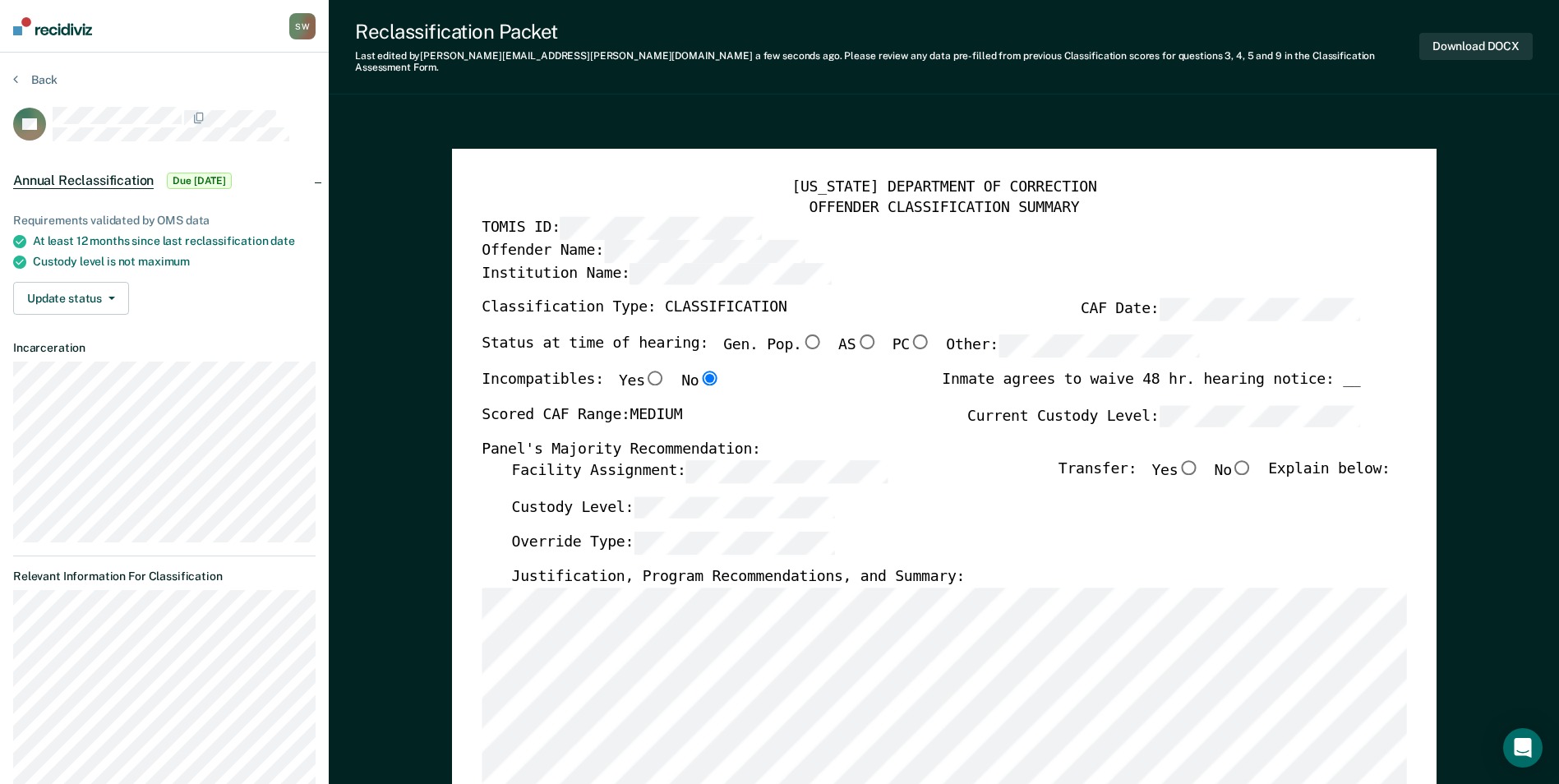
click at [1246, 459] on input "No" at bounding box center [1242, 467] width 21 height 15
type textarea "x"
radio input "true"
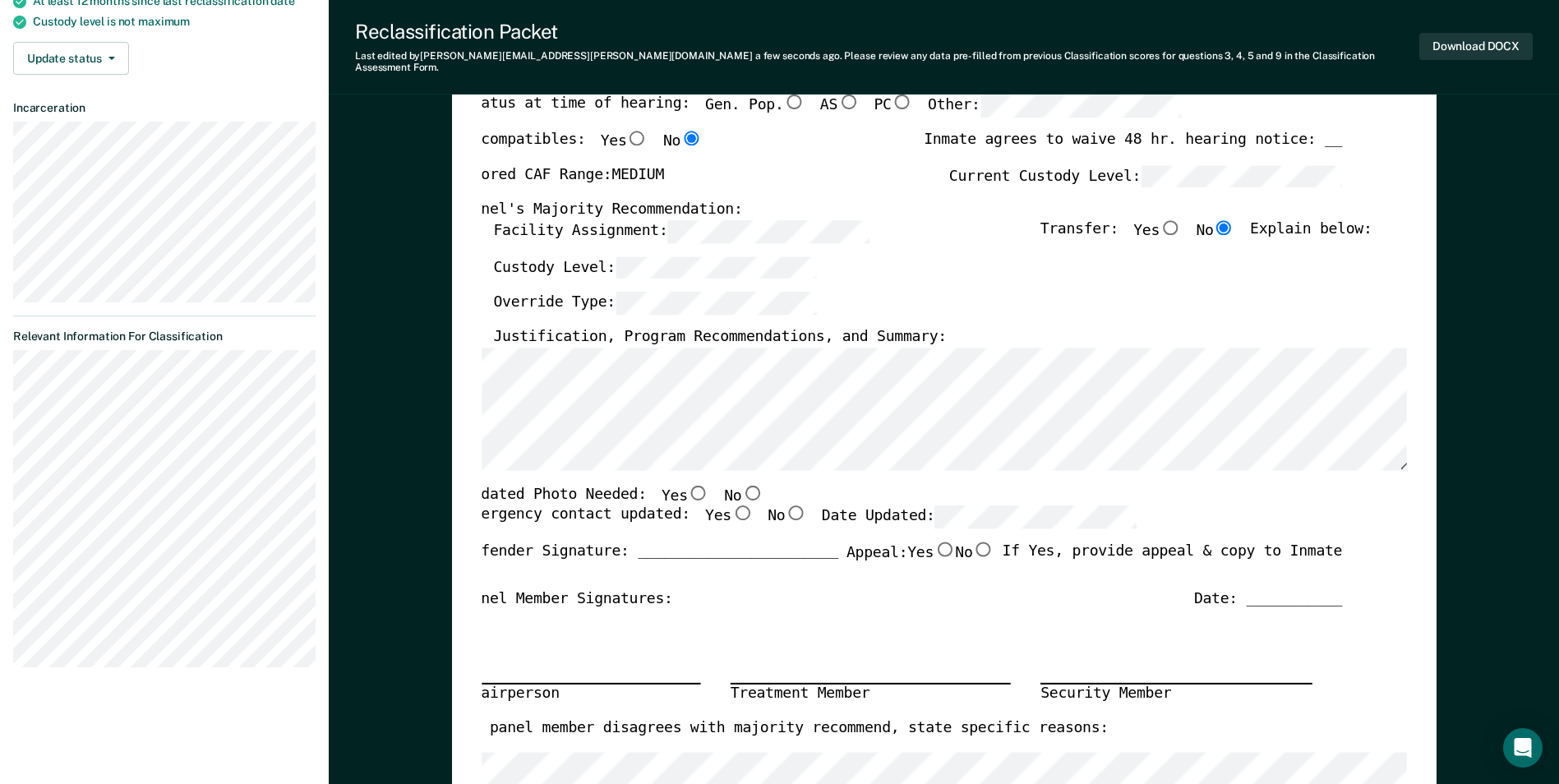
scroll to position [247, 0]
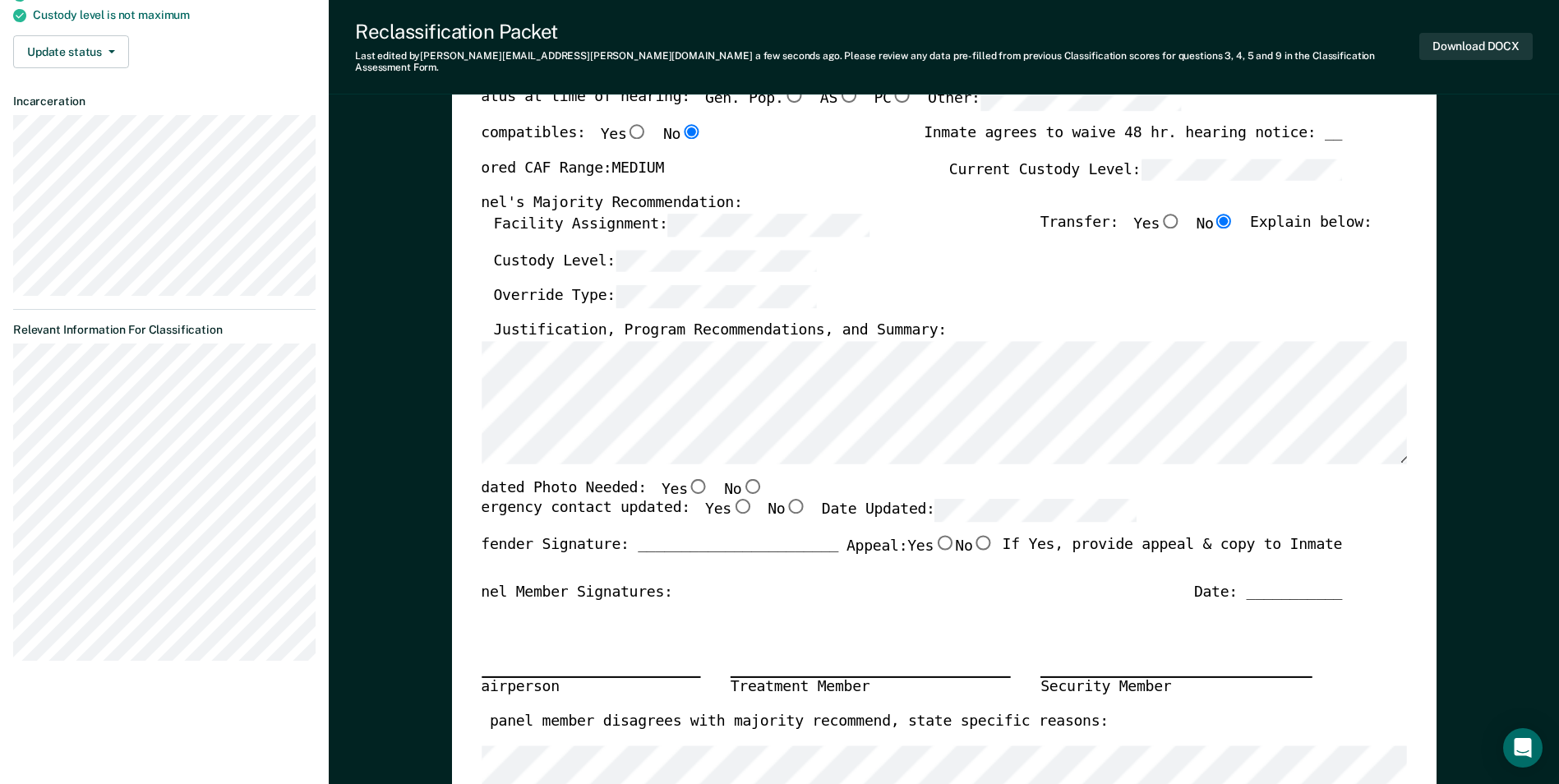
click at [741, 478] on input "No" at bounding box center [751, 486] width 21 height 15
type textarea "x"
radio input "true"
drag, startPoint x: 713, startPoint y: 491, endPoint x: 820, endPoint y: 492, distance: 107.0
click at [732, 499] on input "Yes" at bounding box center [742, 506] width 21 height 15
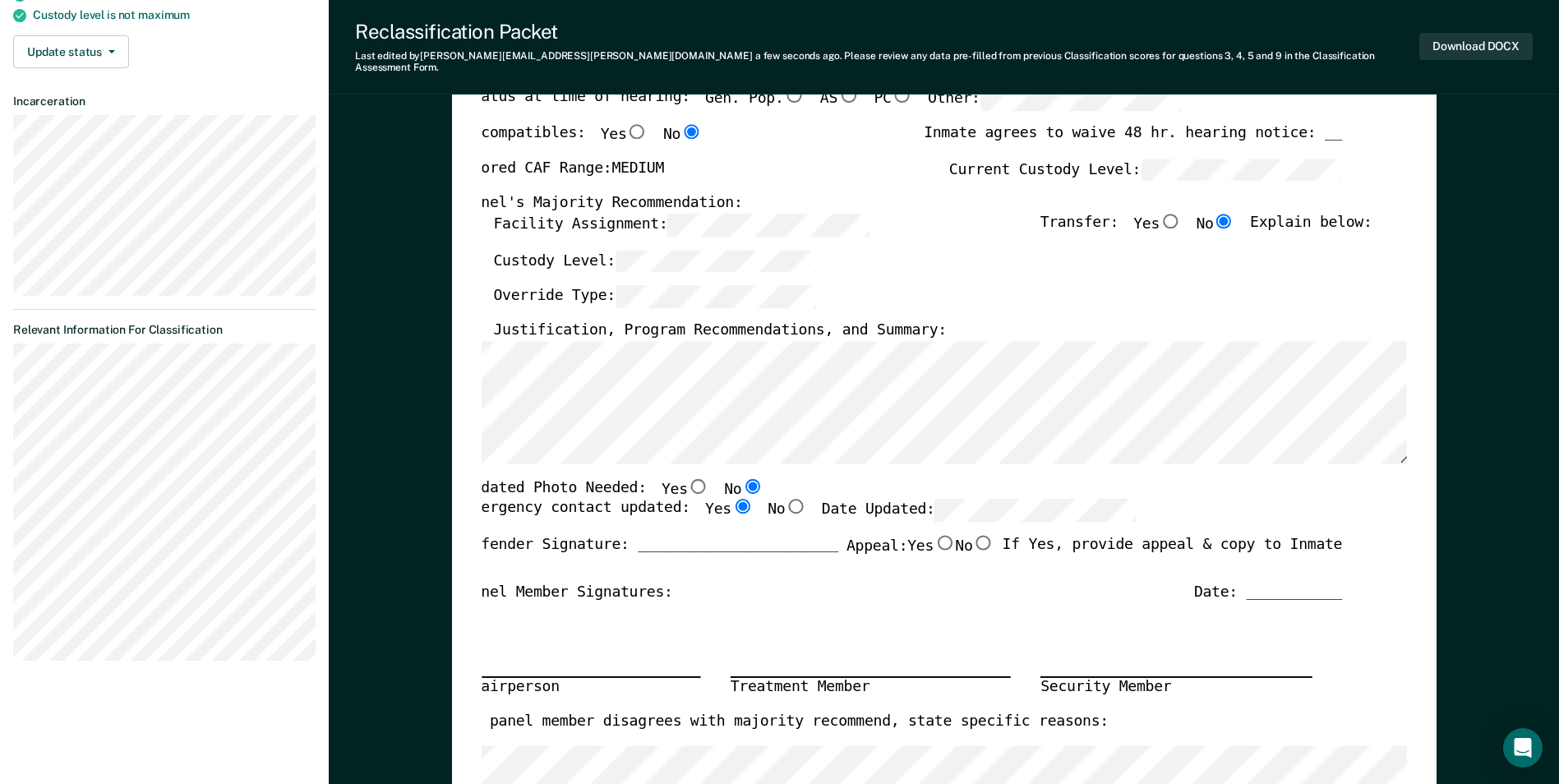
type textarea "x"
radio input "true"
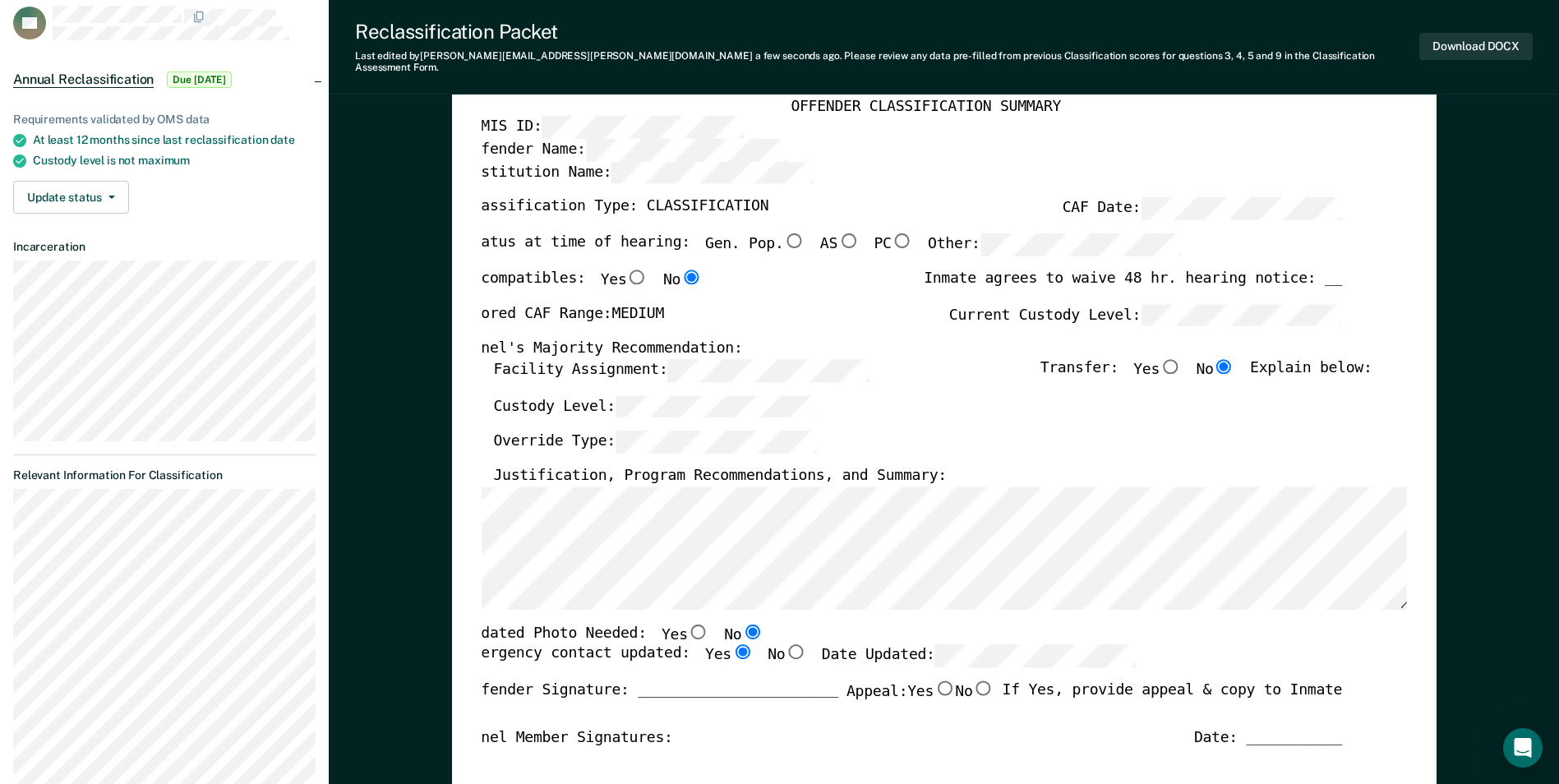
scroll to position [82, 0]
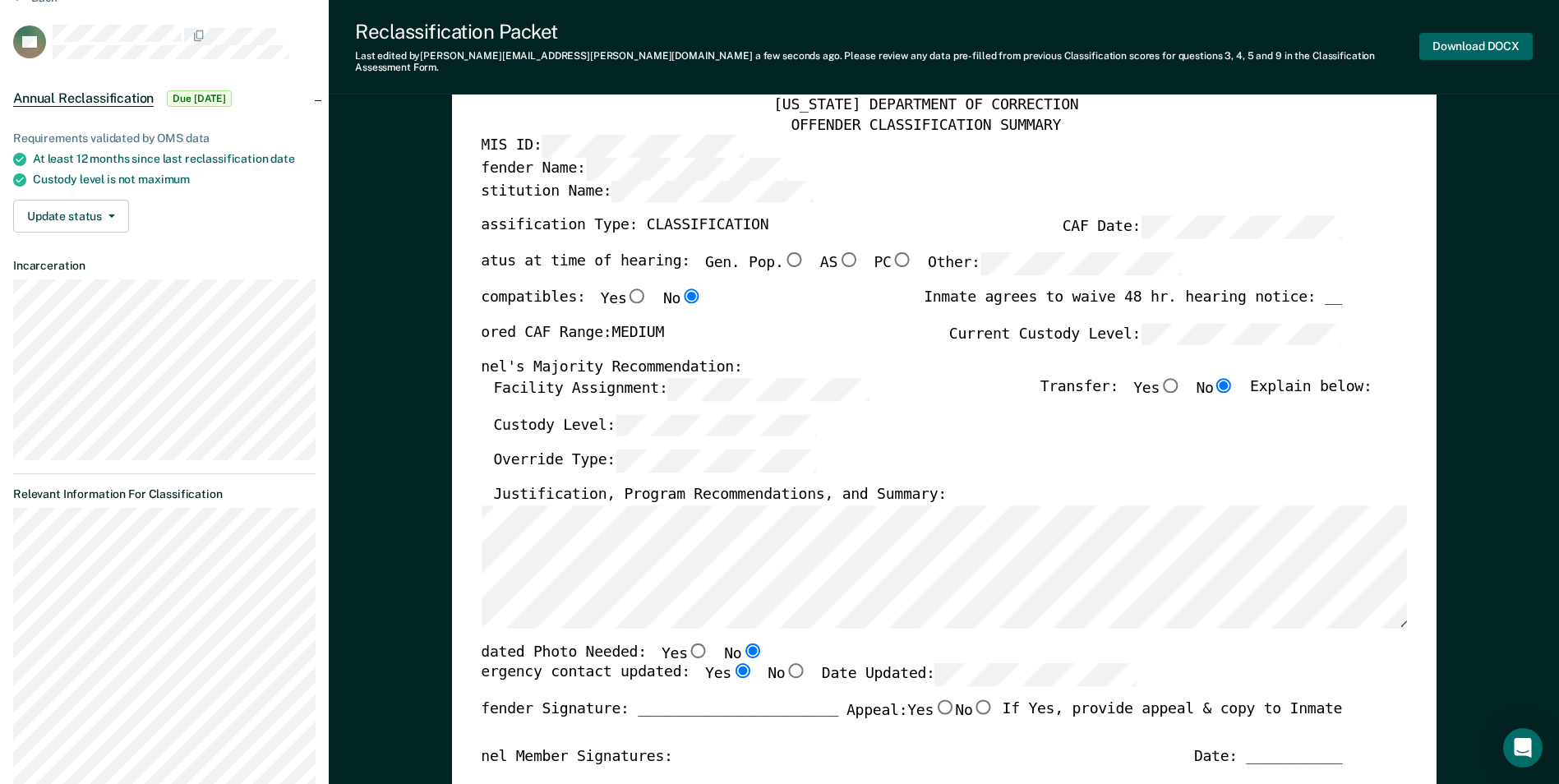
click at [1471, 41] on button "Download DOCX" at bounding box center [1477, 47] width 113 height 27
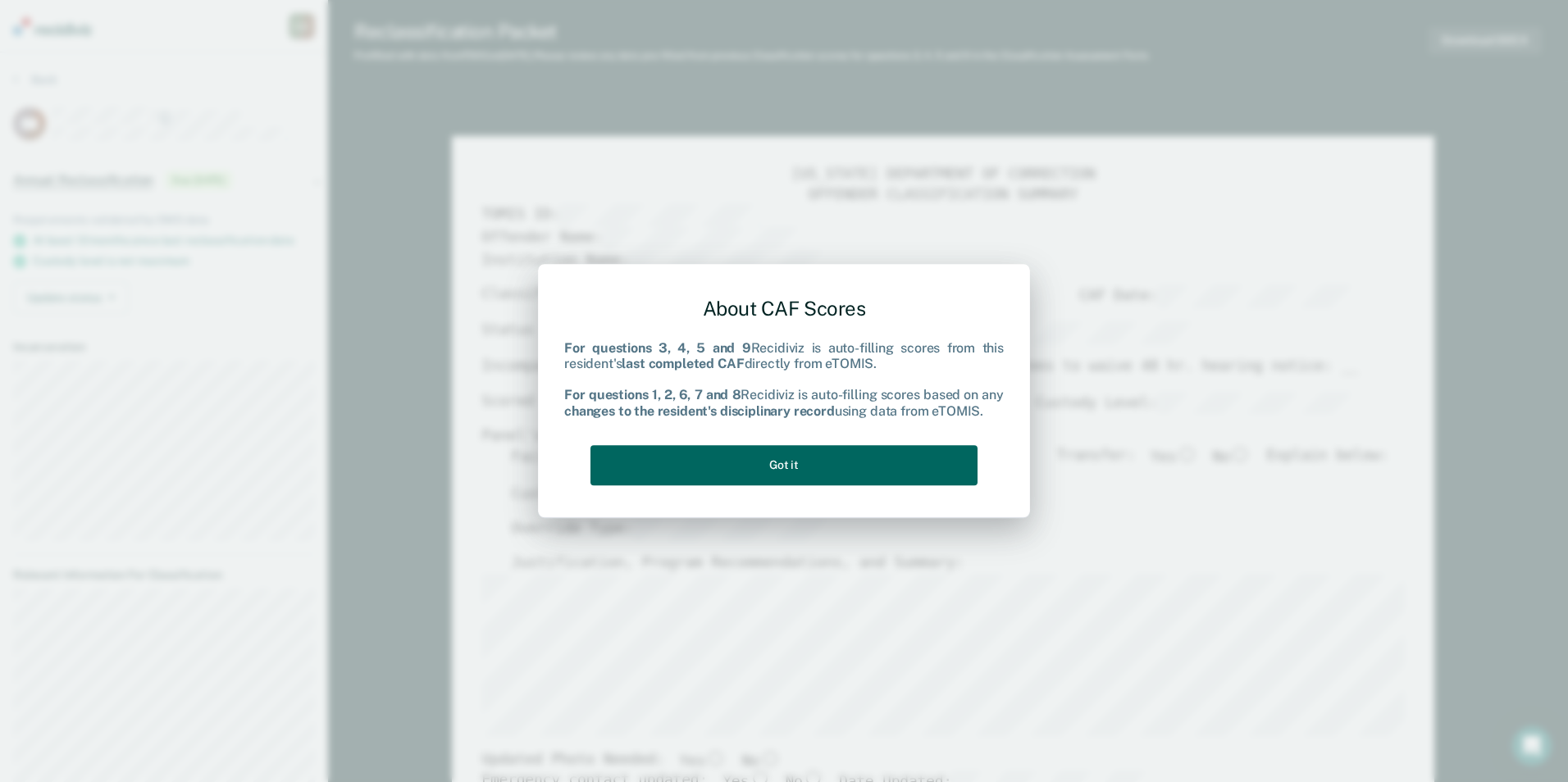
drag, startPoint x: 730, startPoint y: 462, endPoint x: 770, endPoint y: 454, distance: 40.8
click at [730, 463] on button "Got it" at bounding box center [784, 465] width 387 height 40
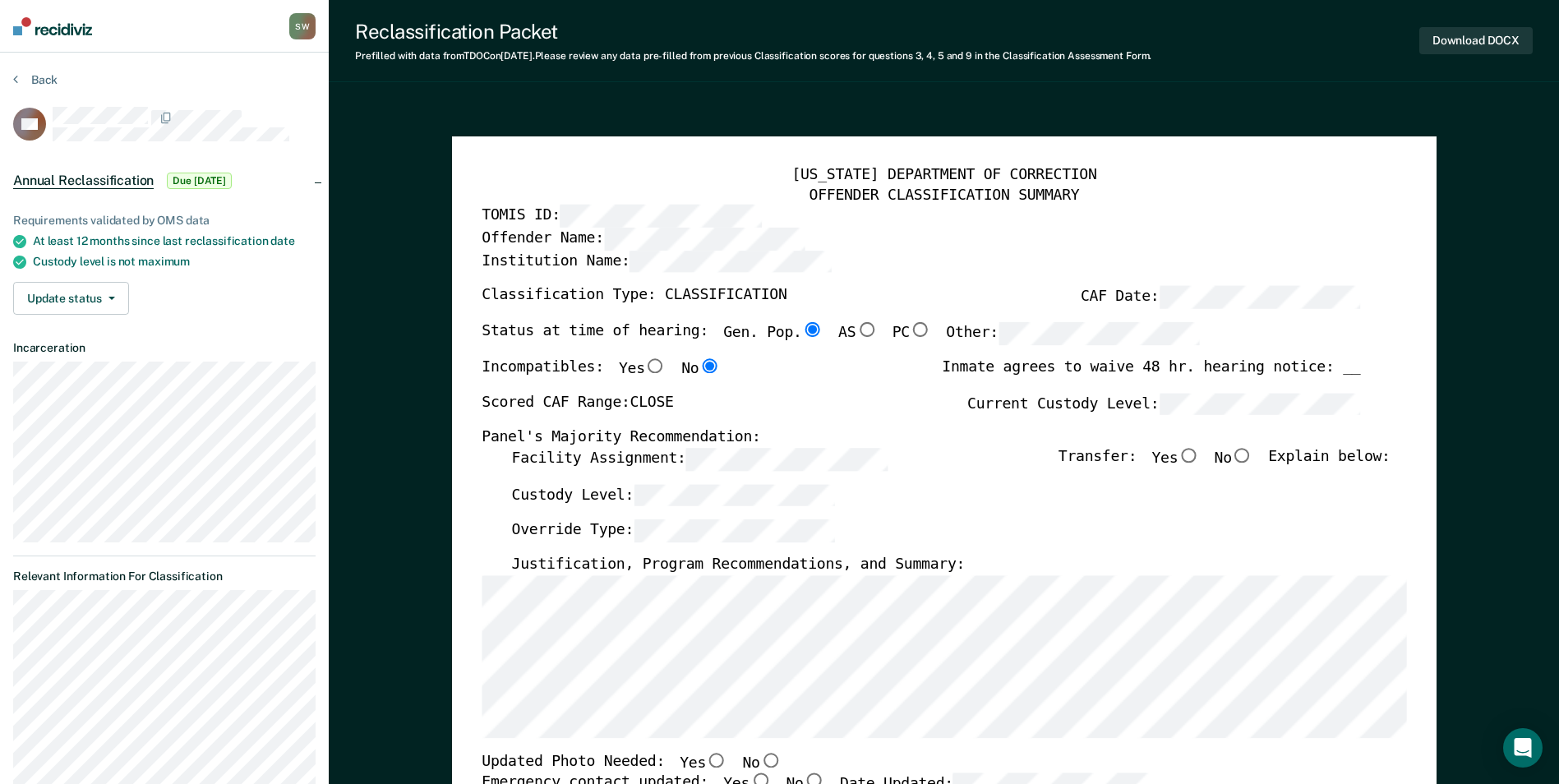
click at [1251, 456] on input "No" at bounding box center [1242, 456] width 21 height 15
type textarea "x"
radio input "true"
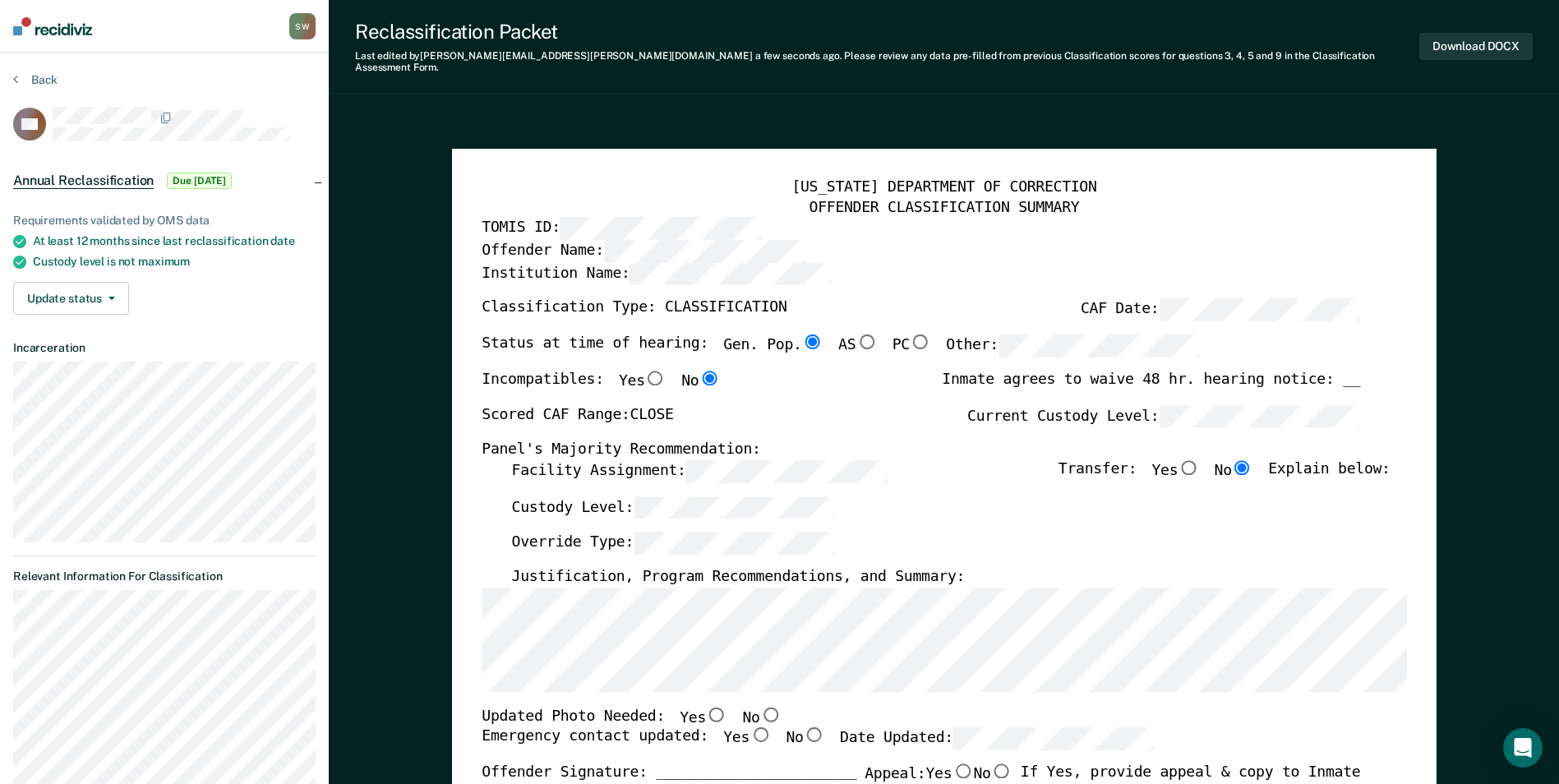
click at [995, 514] on div "Custody Level:" at bounding box center [951, 514] width 878 height 37
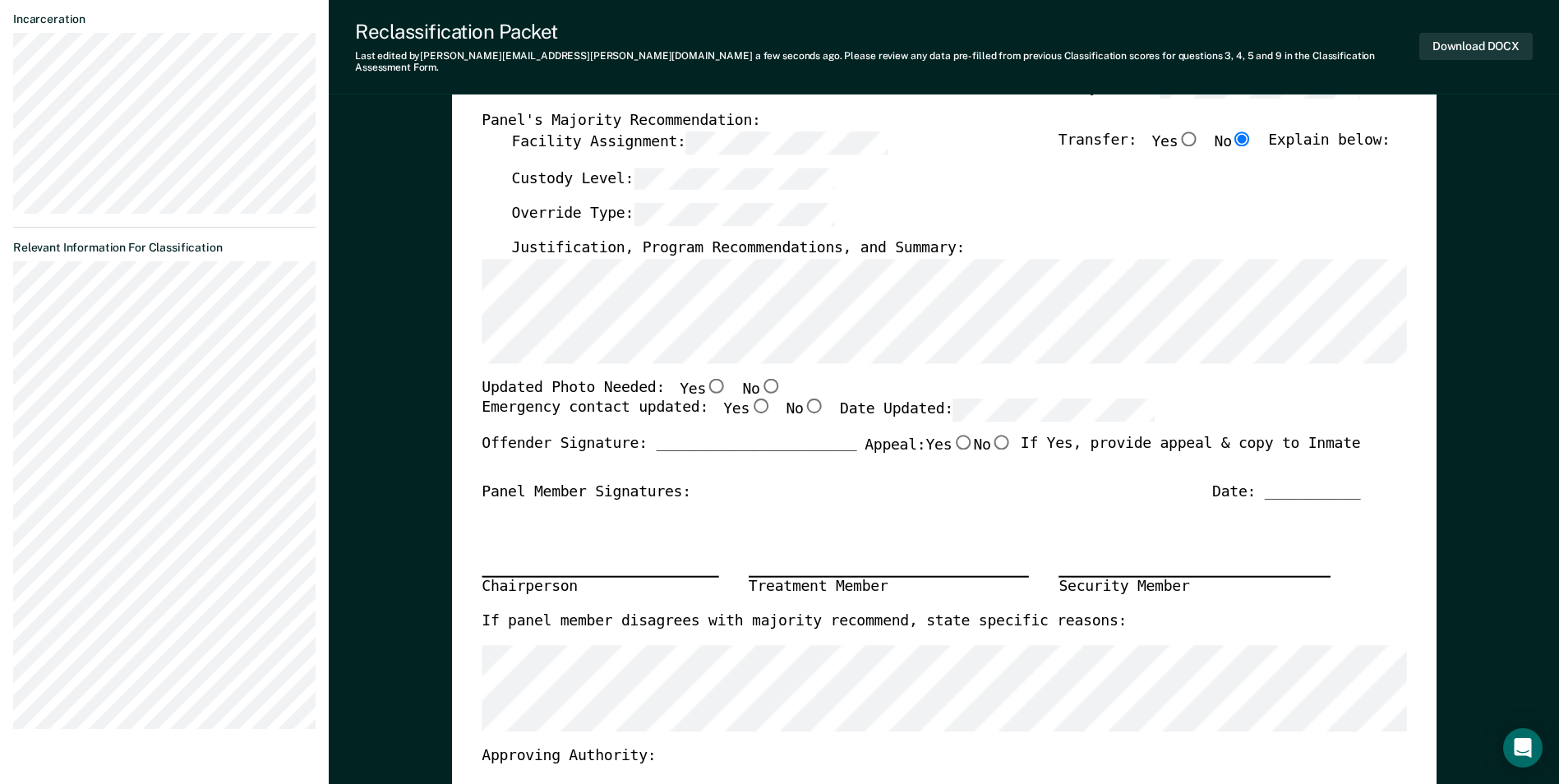
click at [759, 377] on input "No" at bounding box center [769, 384] width 21 height 15
type textarea "x"
radio input "true"
click at [749, 399] on input "Yes" at bounding box center [759, 406] width 21 height 15
type textarea "x"
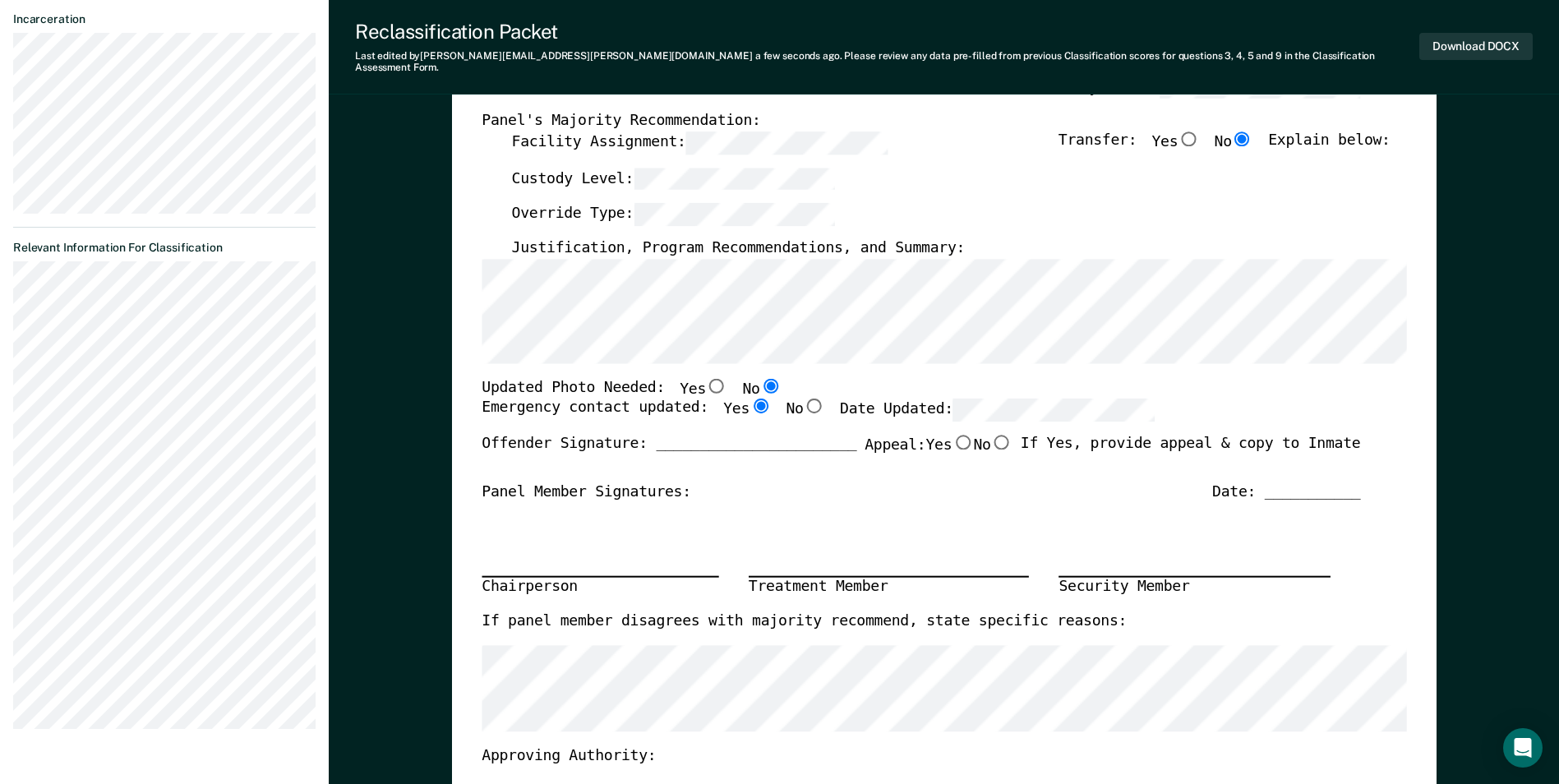
radio input "true"
click at [1197, 401] on div "Emergency contact updated: Yes No Date Updated:" at bounding box center [921, 417] width 878 height 37
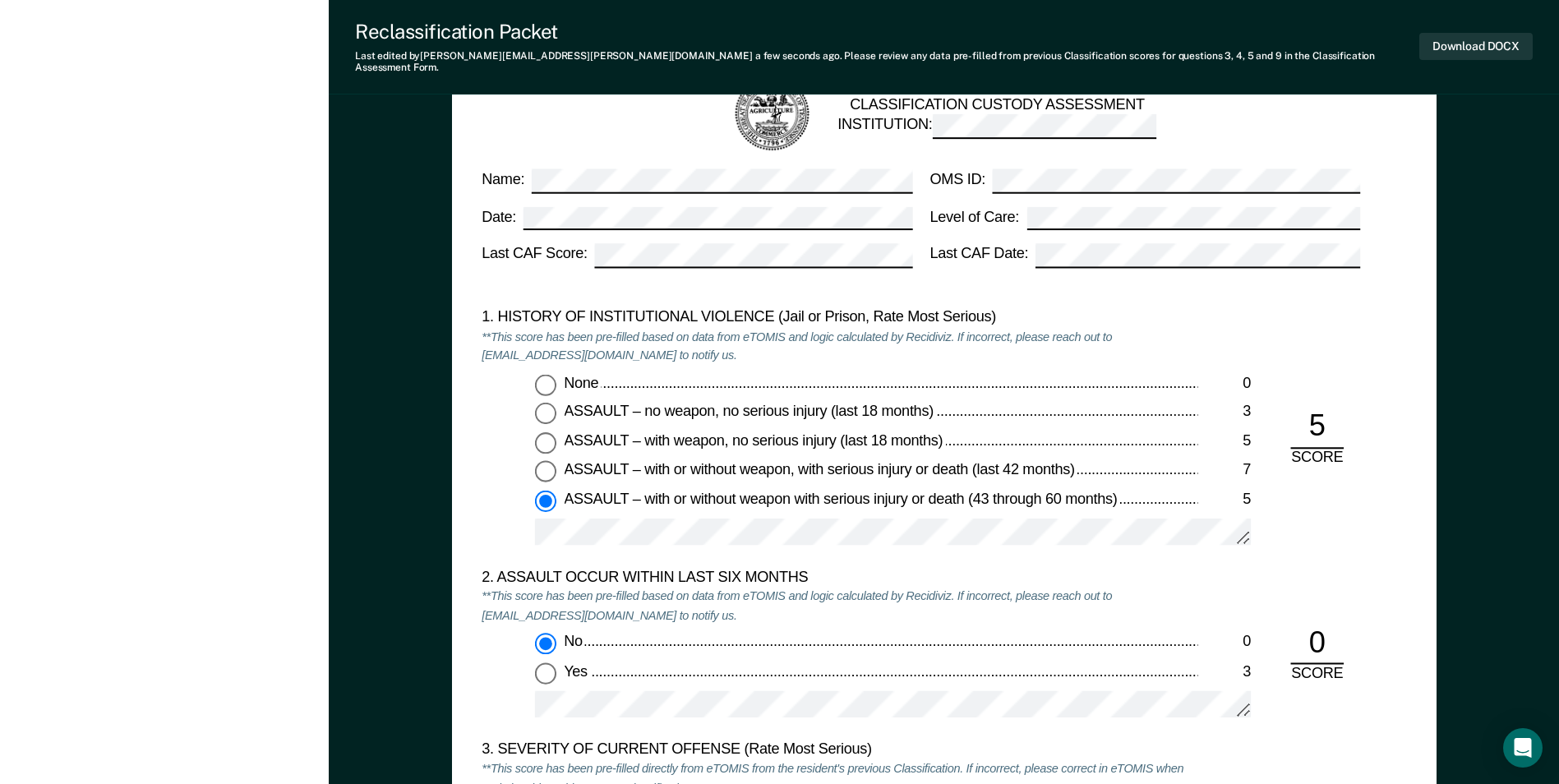
scroll to position [1397, 0]
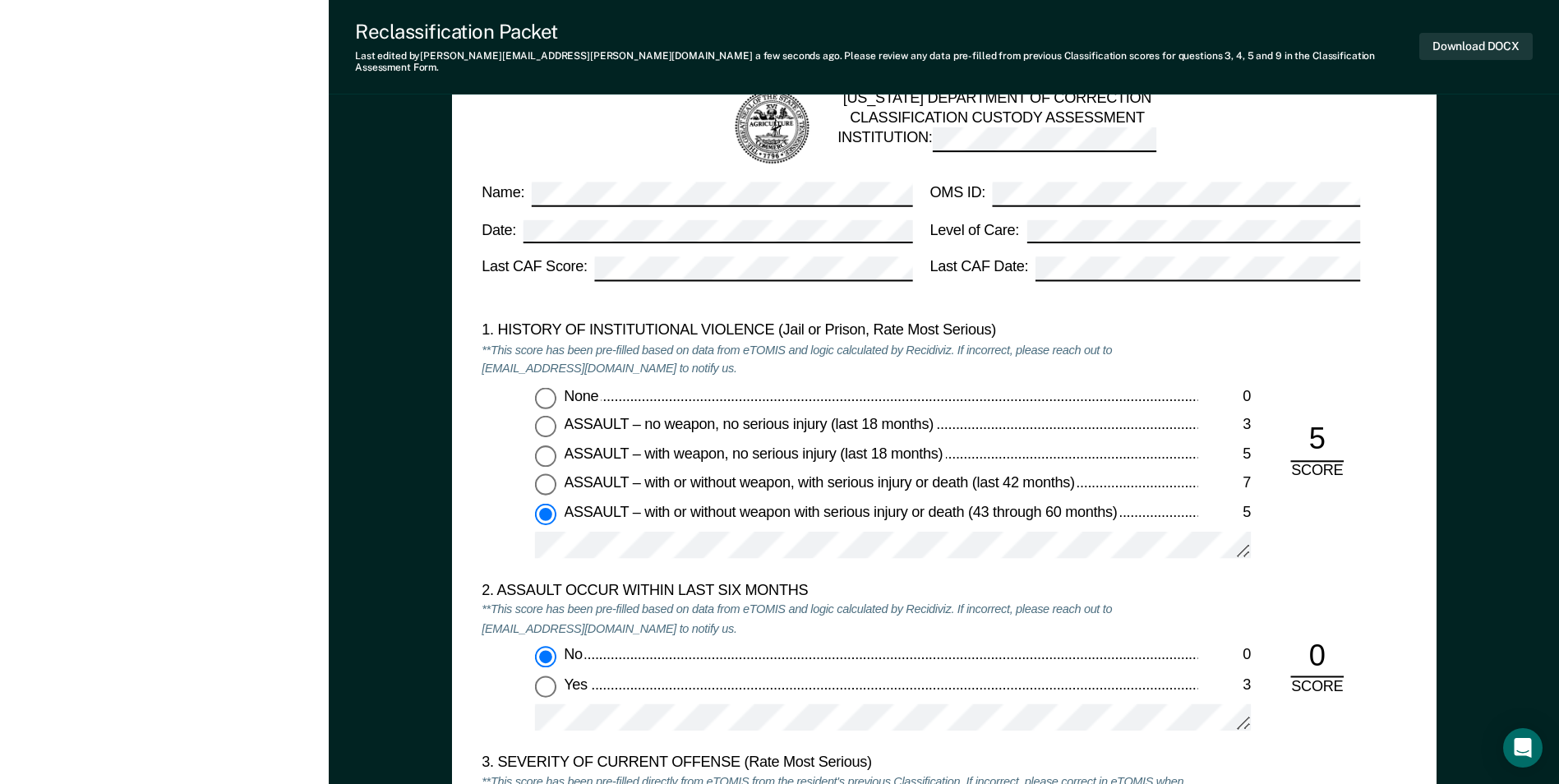
click at [1385, 537] on div "1. HISTORY OF INSTITUTIONAL VIOLENCE (Jail or Prison, Rate Most Serious) **This…" at bounding box center [944, 451] width 925 height 260
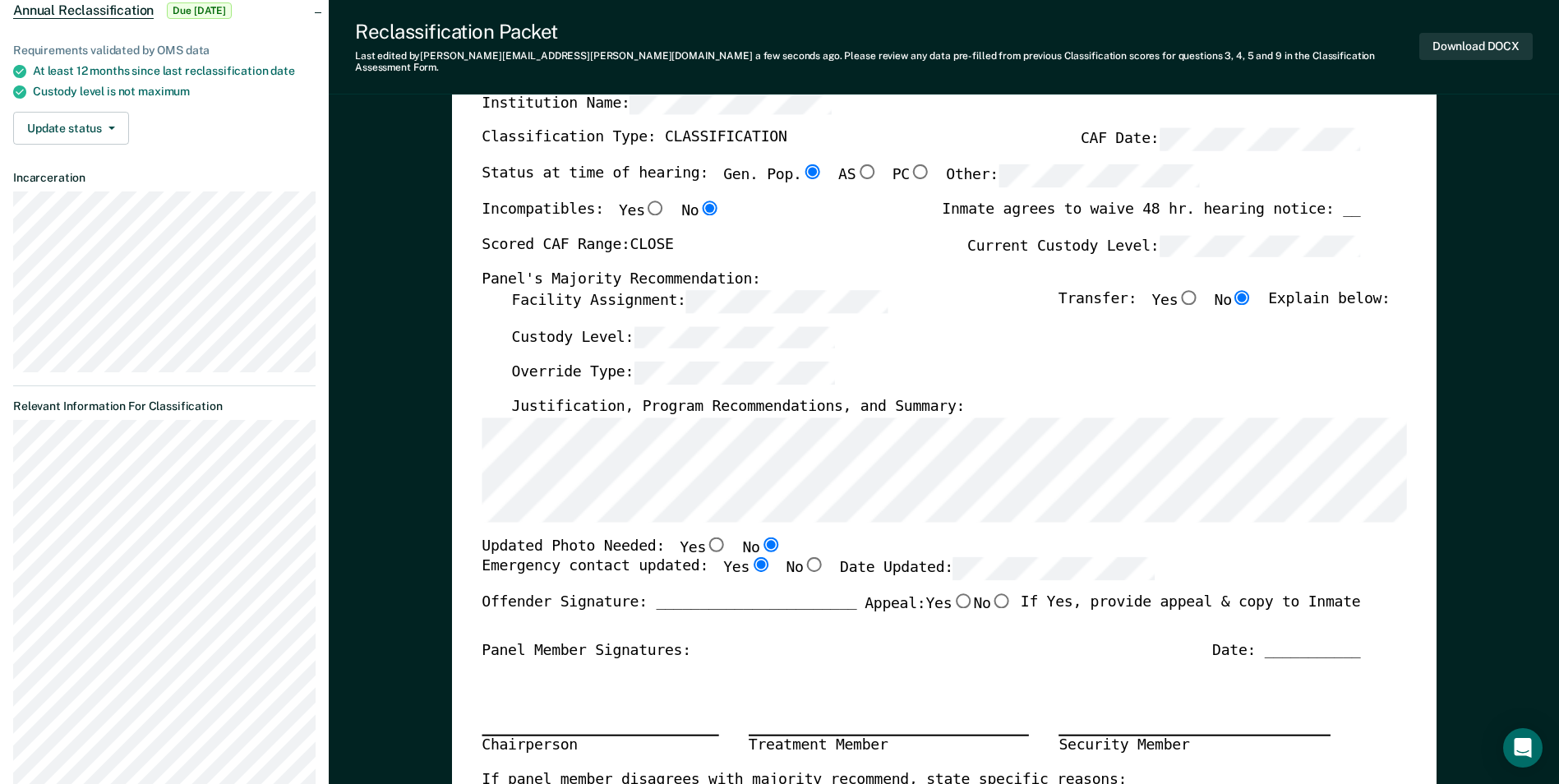
scroll to position [0, 0]
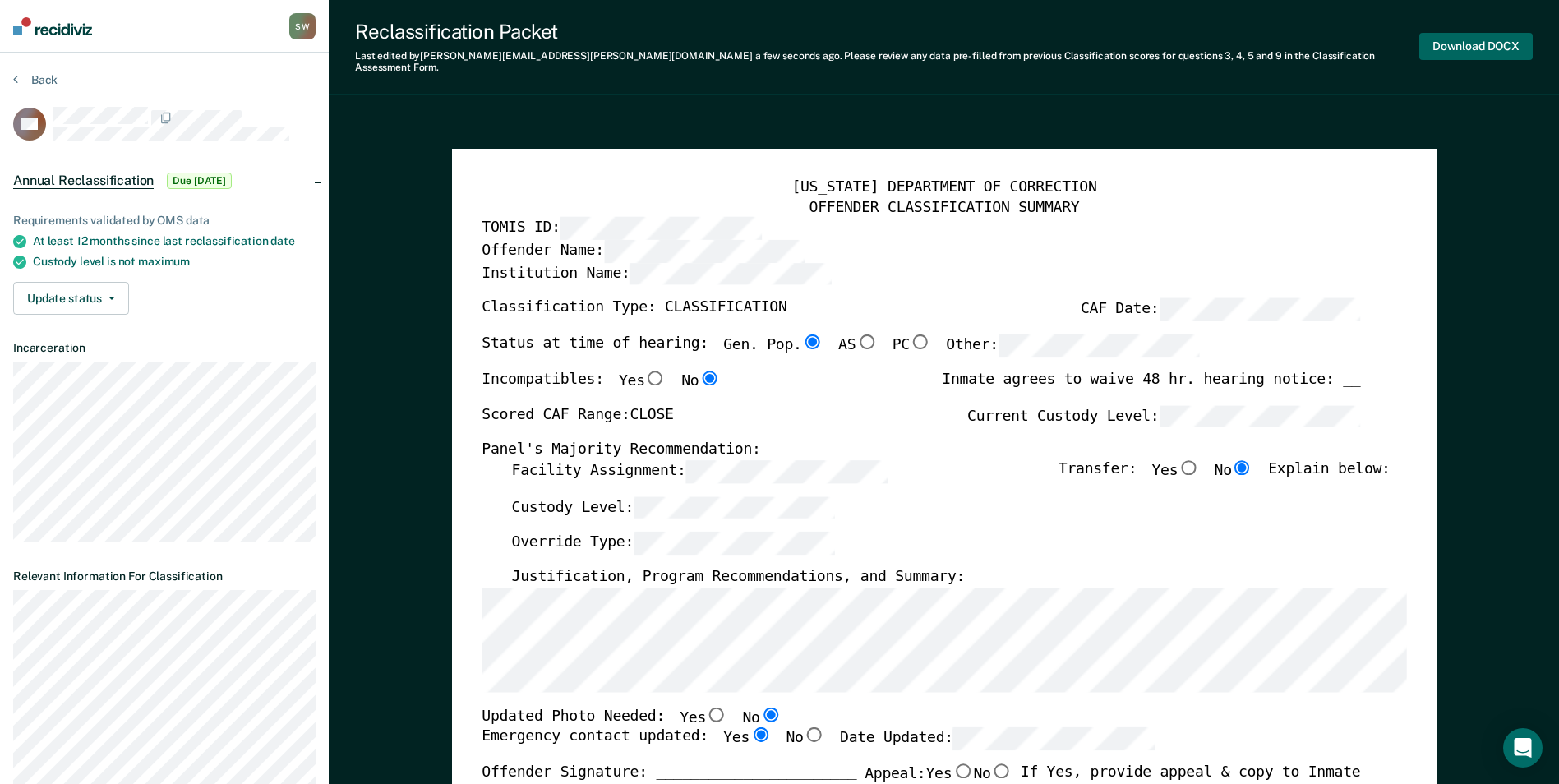
click at [1475, 44] on button "Download DOCX" at bounding box center [1477, 47] width 113 height 27
type textarea "x"
